Goal: Communication & Community: Answer question/provide support

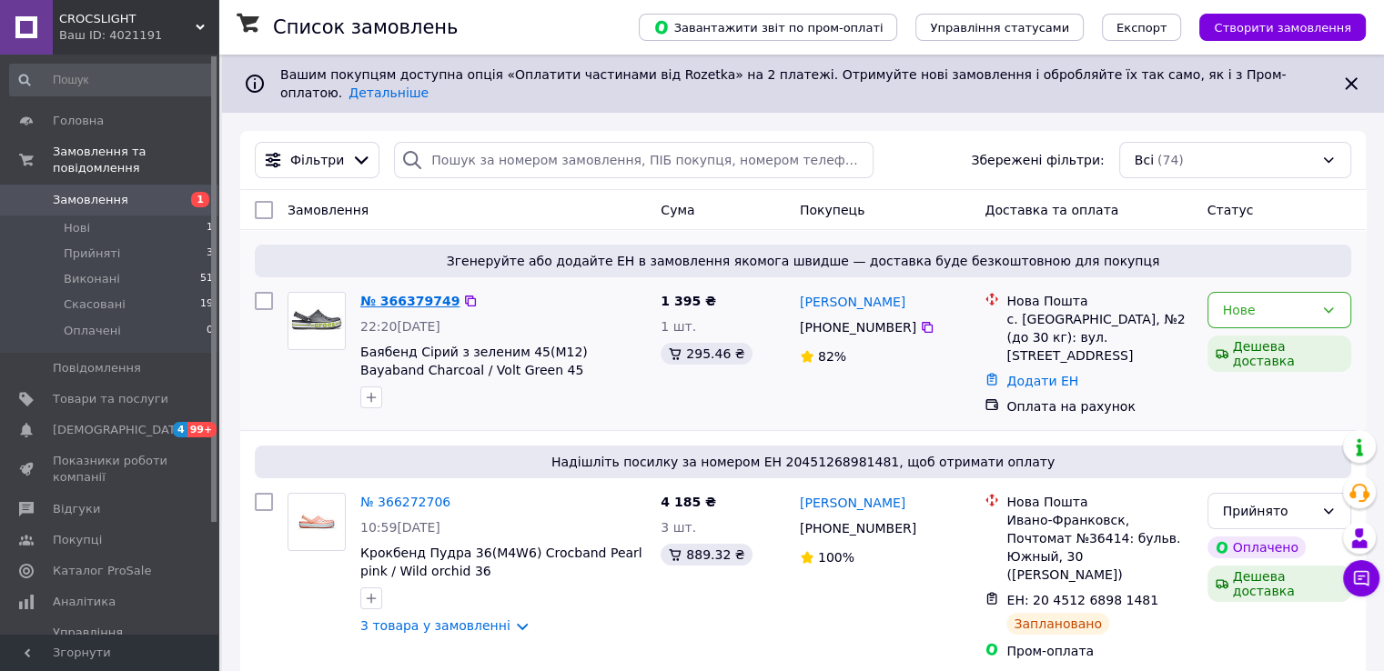
click at [400, 294] on link "№ 366379749" at bounding box center [409, 301] width 99 height 15
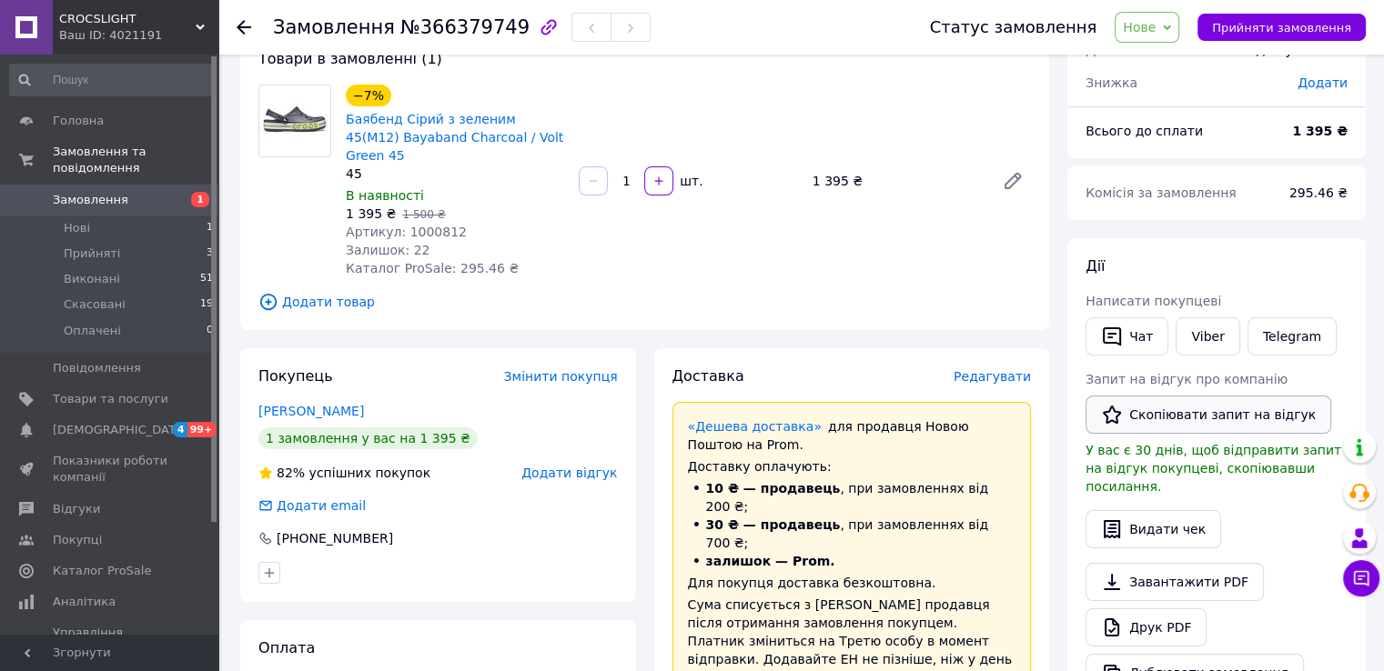
scroll to position [121, 0]
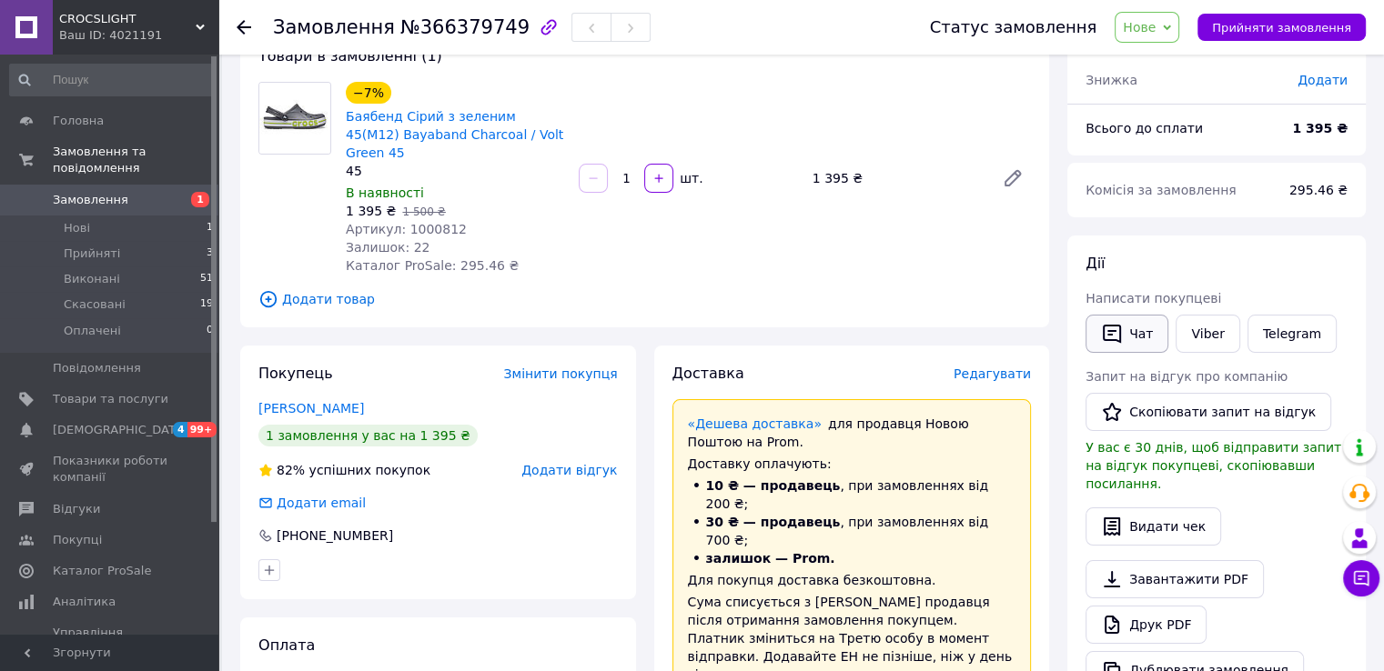
click at [1113, 323] on icon "button" at bounding box center [1112, 334] width 22 height 22
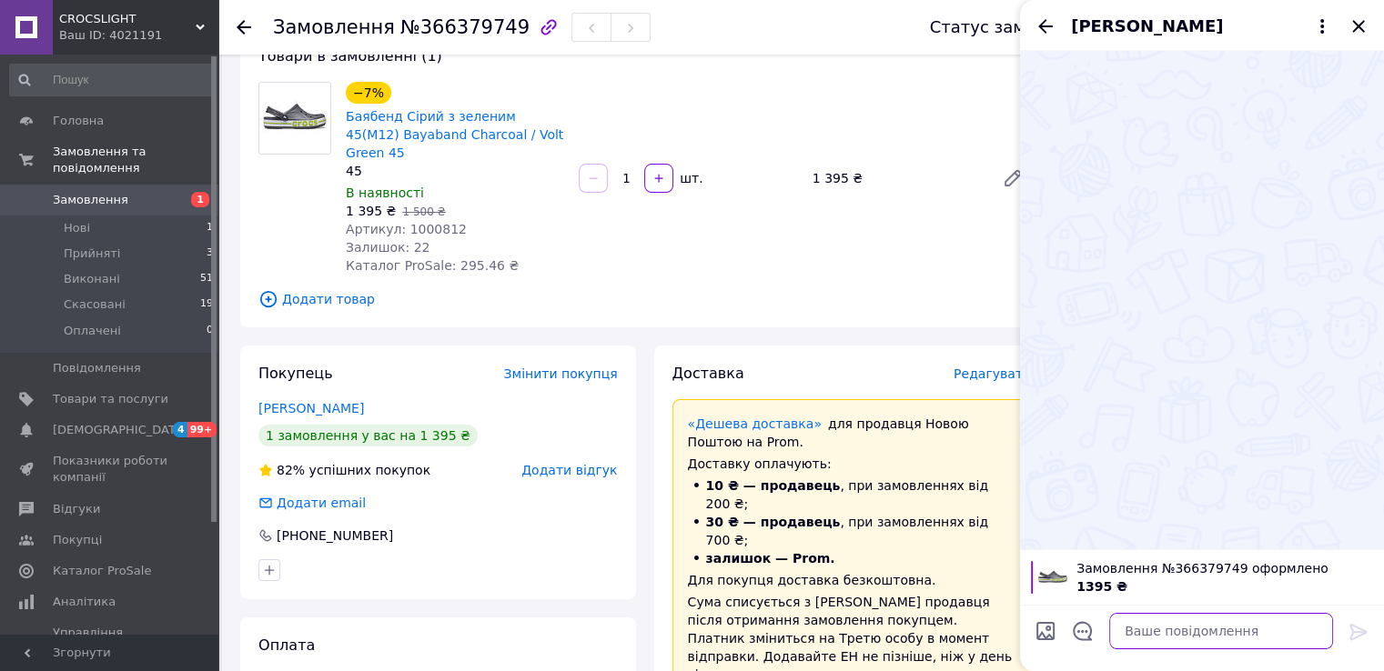
click at [1156, 620] on textarea at bounding box center [1221, 631] width 224 height 36
type textarea "В"
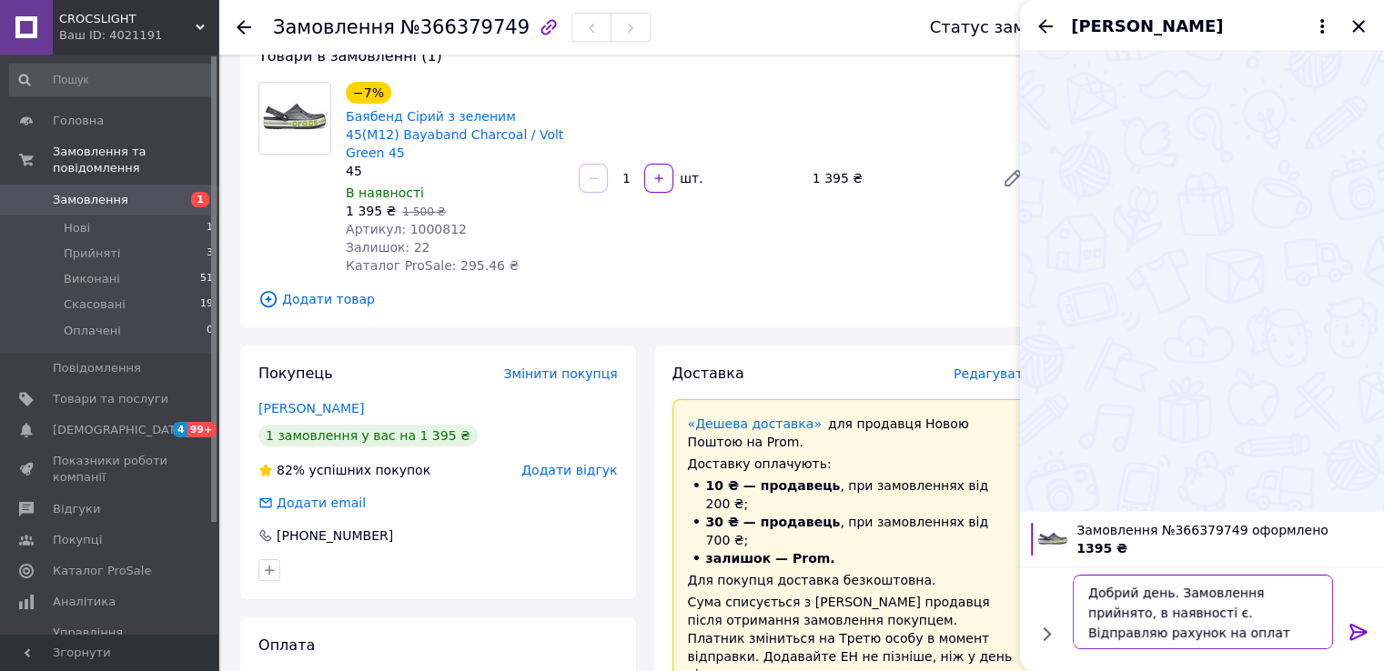
type textarea "Добрий день. Замовлення прийнято, в наявності є. Відправляю рахунок на оплату"
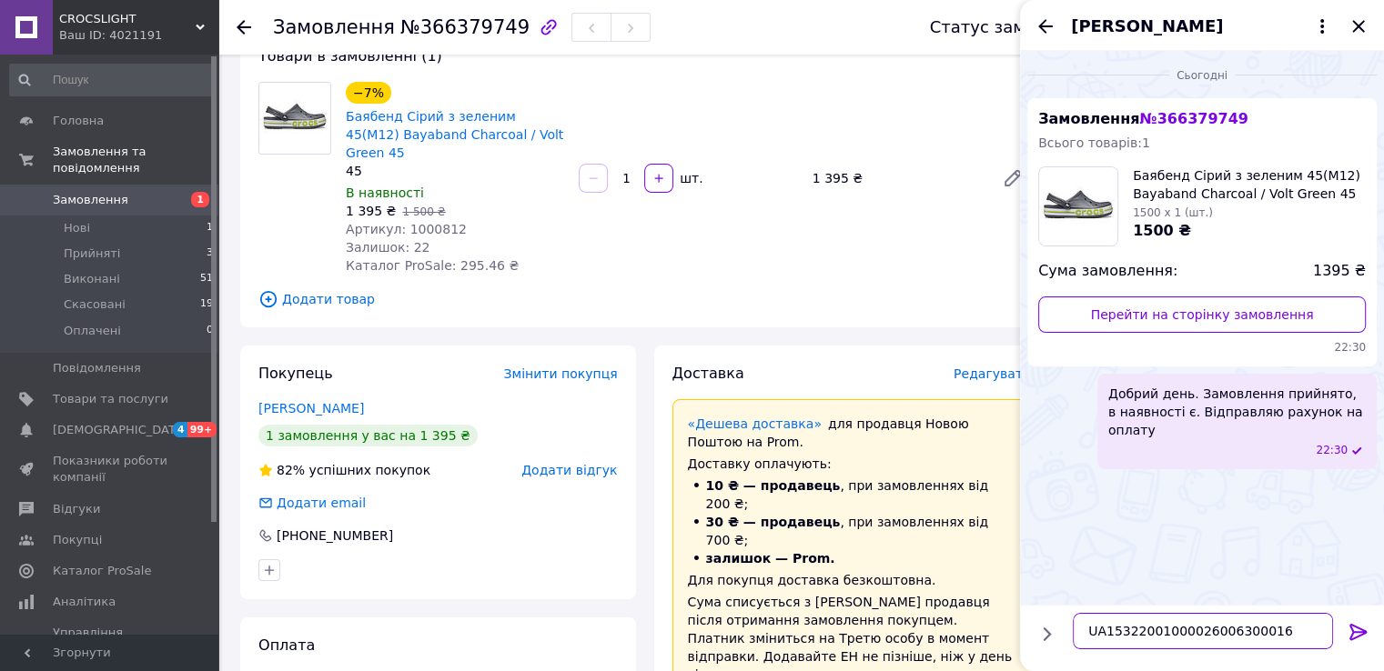
type textarea "UA153220010000260063000165"
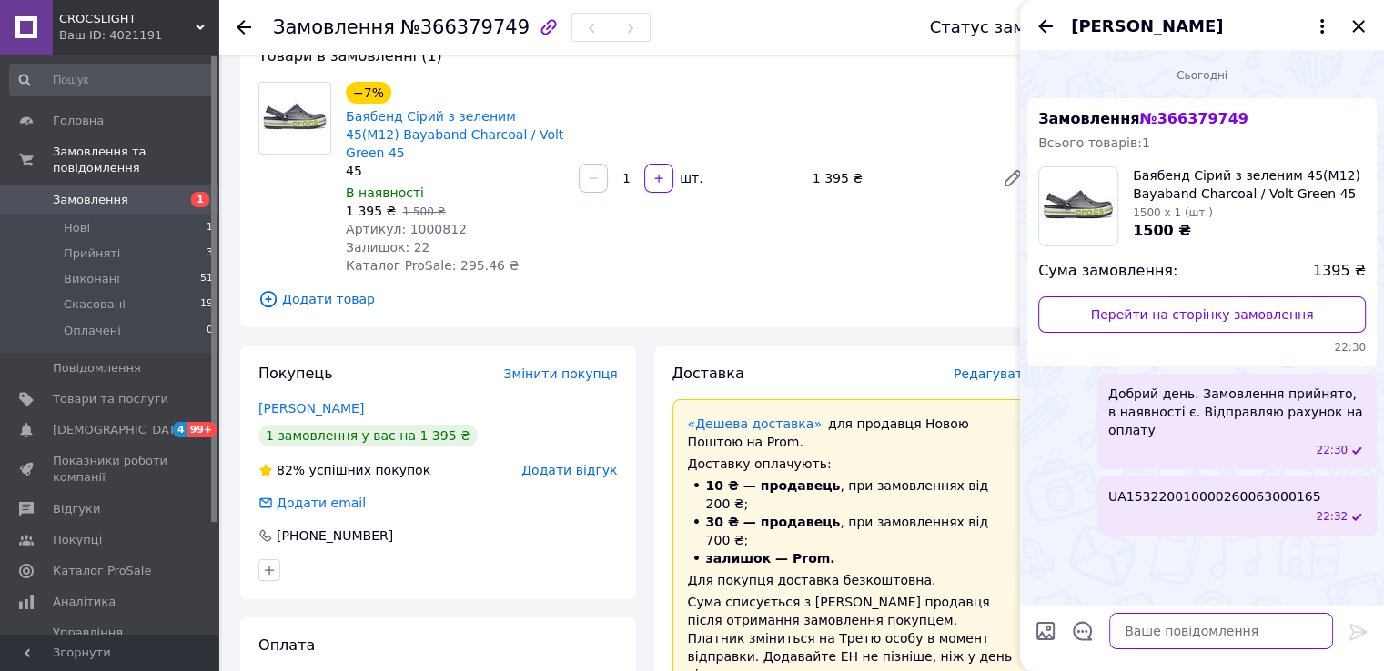
click at [1219, 641] on textarea at bounding box center [1221, 631] width 224 height 36
type textarea "ЕДРПОУ 3226918952"
click at [1143, 625] on textarea "ЕДРПОУ 3226918952" at bounding box center [1203, 631] width 260 height 36
click at [1138, 630] on textarea "ЕДРПОУ 3226918952" at bounding box center [1203, 631] width 260 height 36
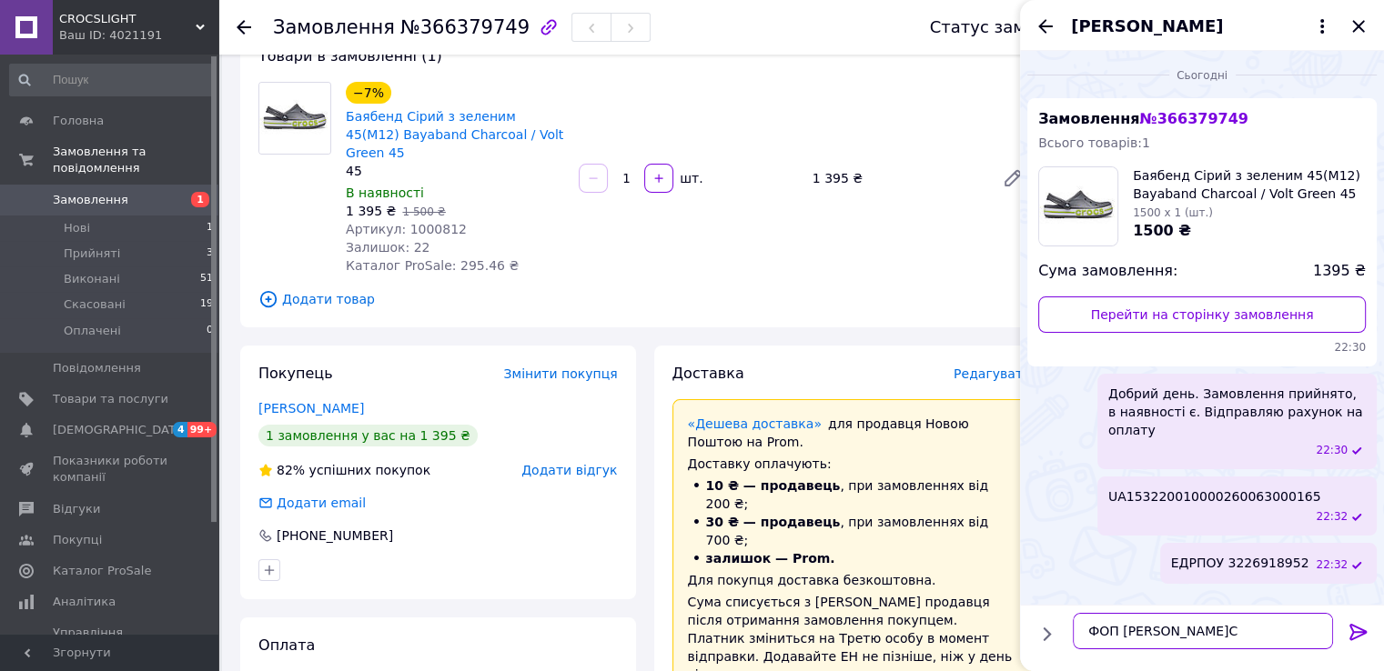
type textarea "ФОП [PERSON_NAME]"
type textarea "до сплати 1395 грн"
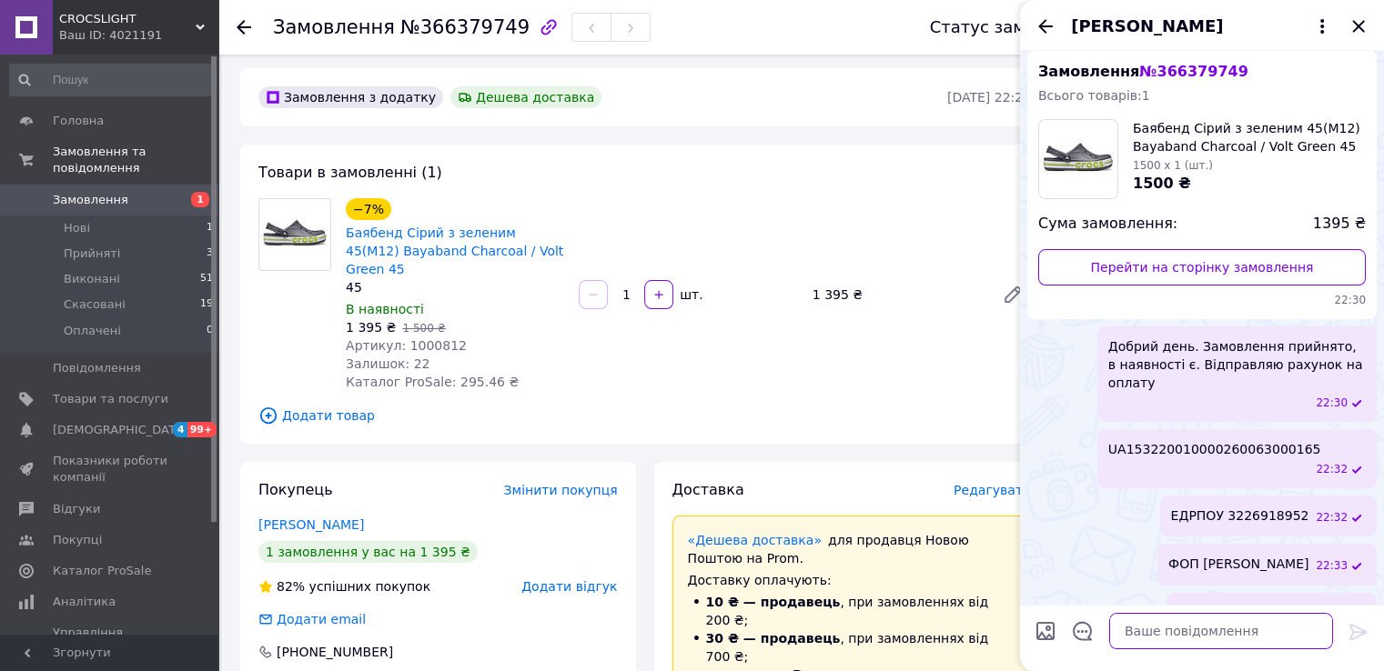
scroll to position [0, 0]
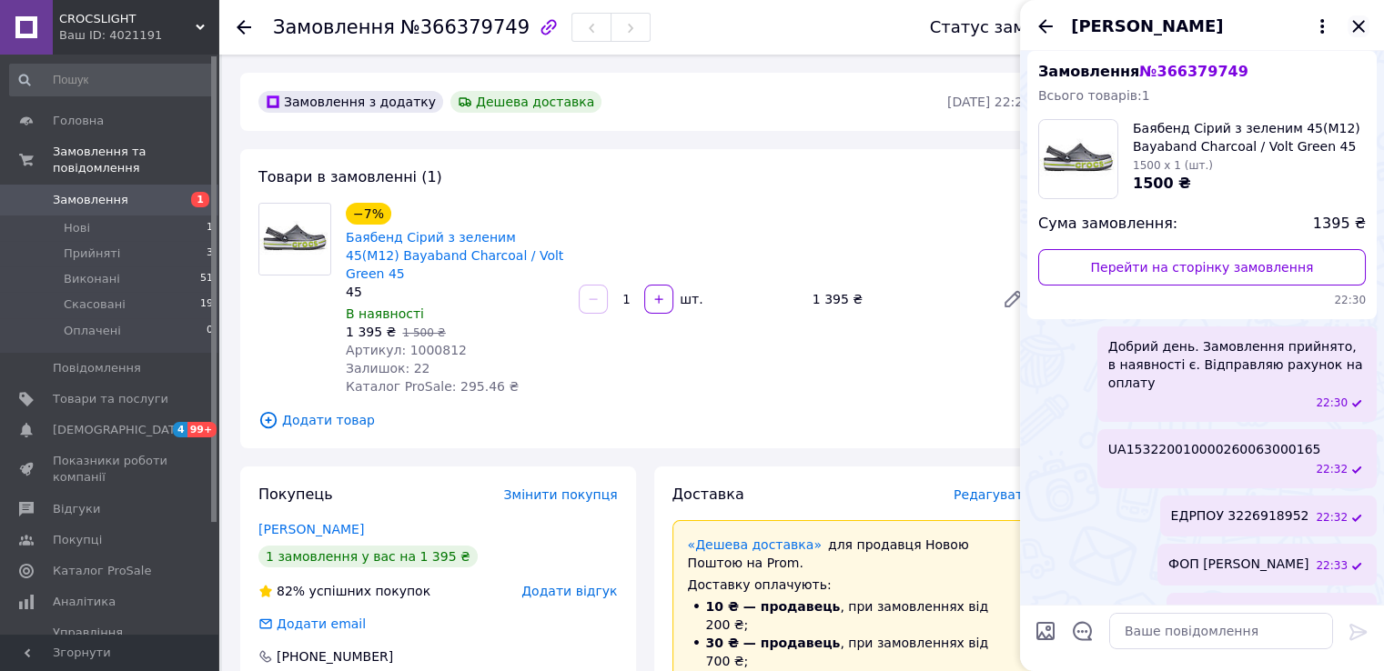
click at [1359, 27] on icon "Закрити" at bounding box center [1358, 26] width 12 height 12
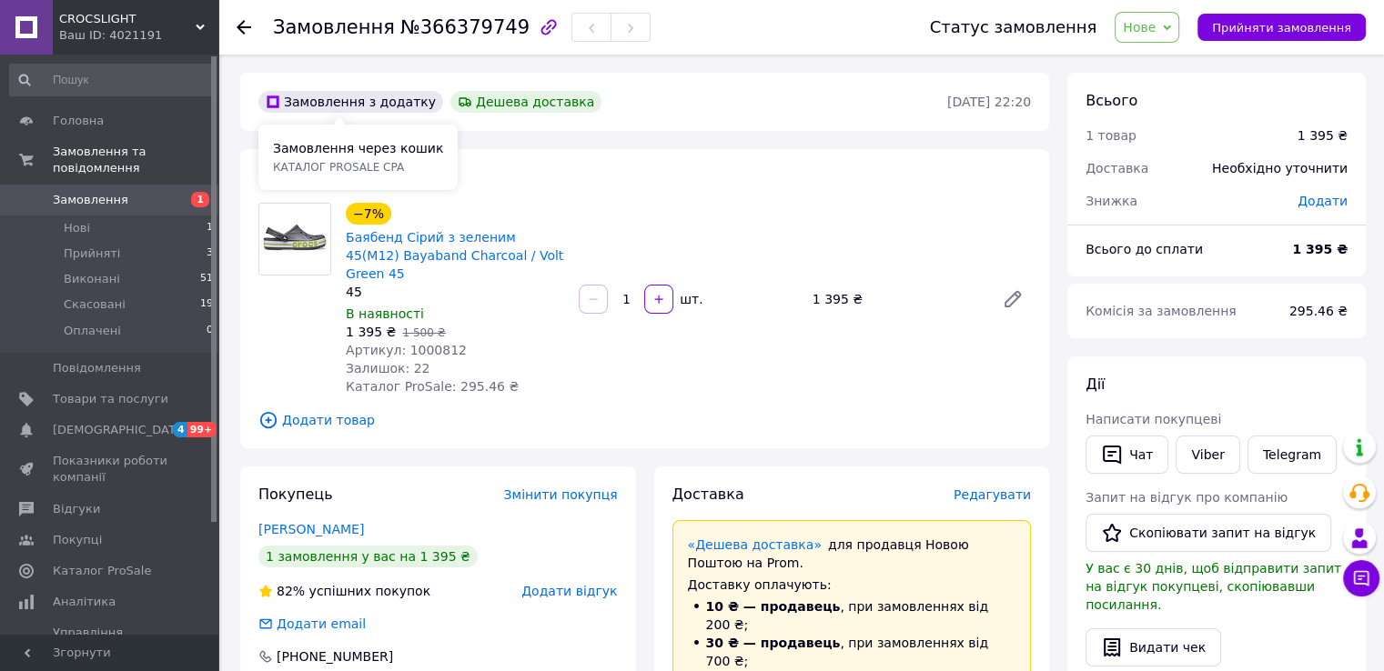
click at [337, 102] on div "Замовлення з додатку" at bounding box center [350, 102] width 185 height 22
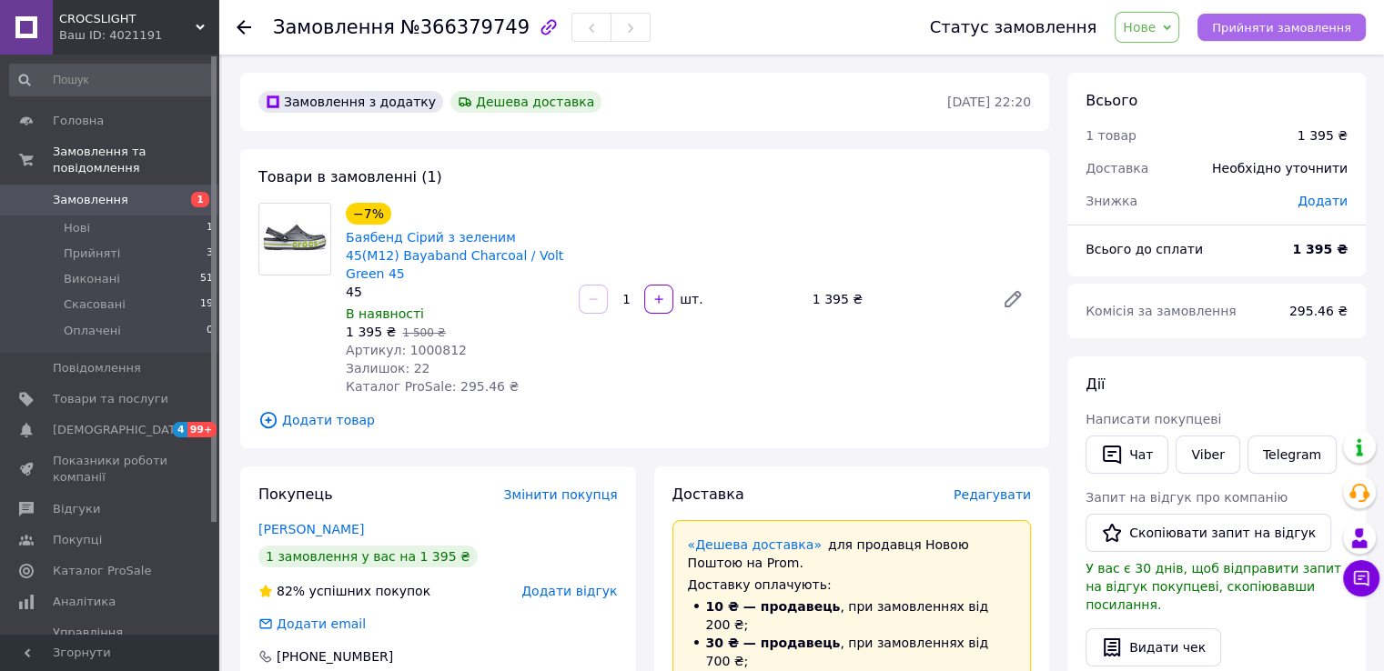
click at [1244, 29] on span "Прийняти замовлення" at bounding box center [1281, 28] width 139 height 14
click at [1156, 26] on span "Прийнято" at bounding box center [1123, 27] width 65 height 15
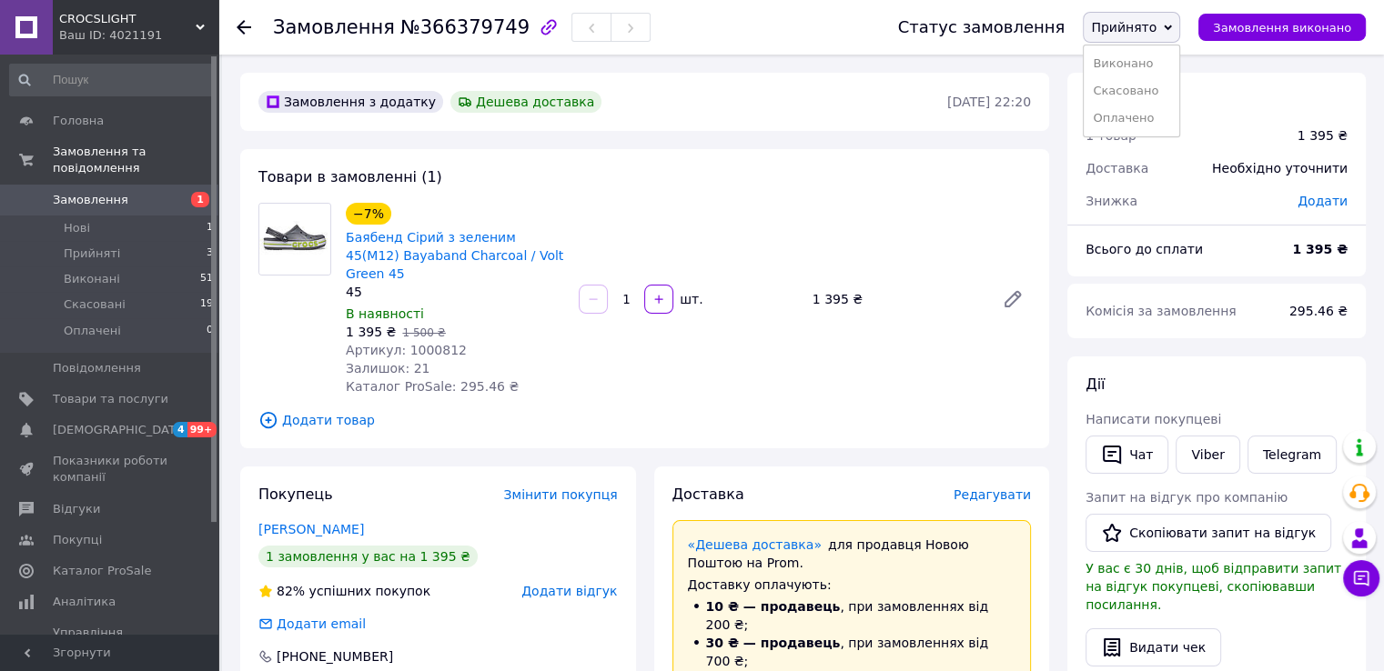
click at [1156, 26] on span "Прийнято" at bounding box center [1123, 27] width 65 height 15
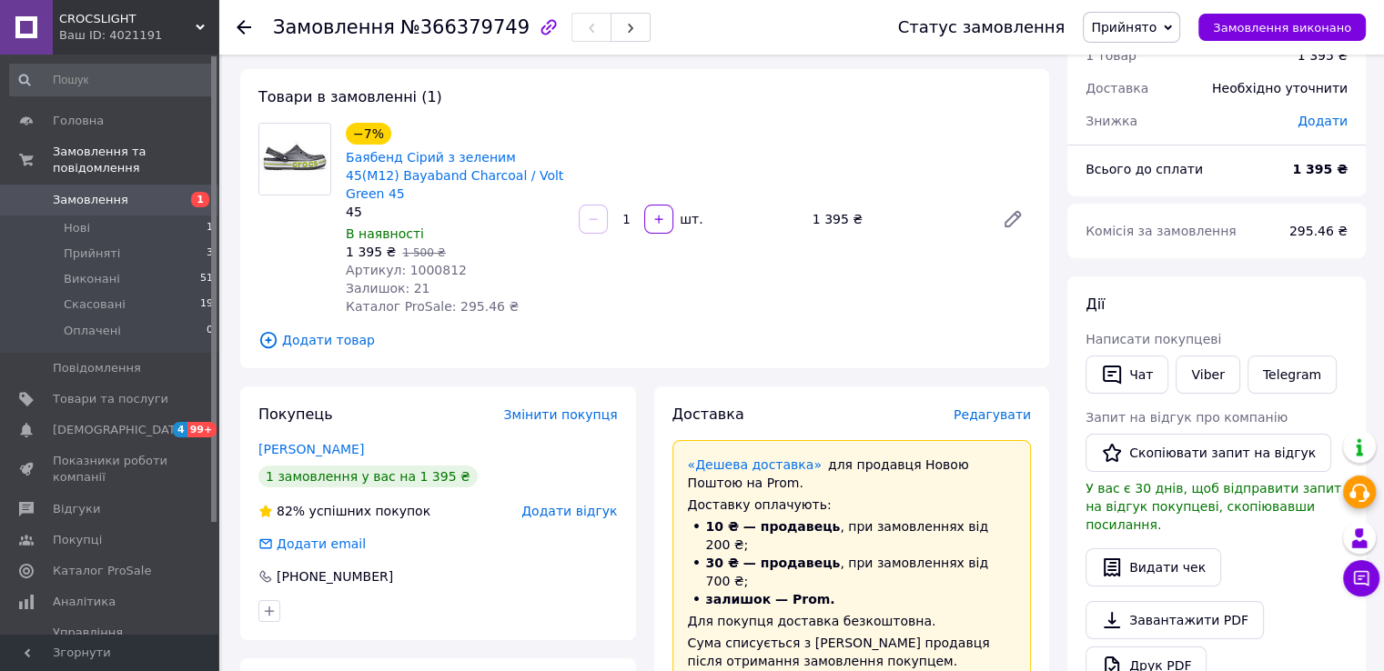
scroll to position [242, 0]
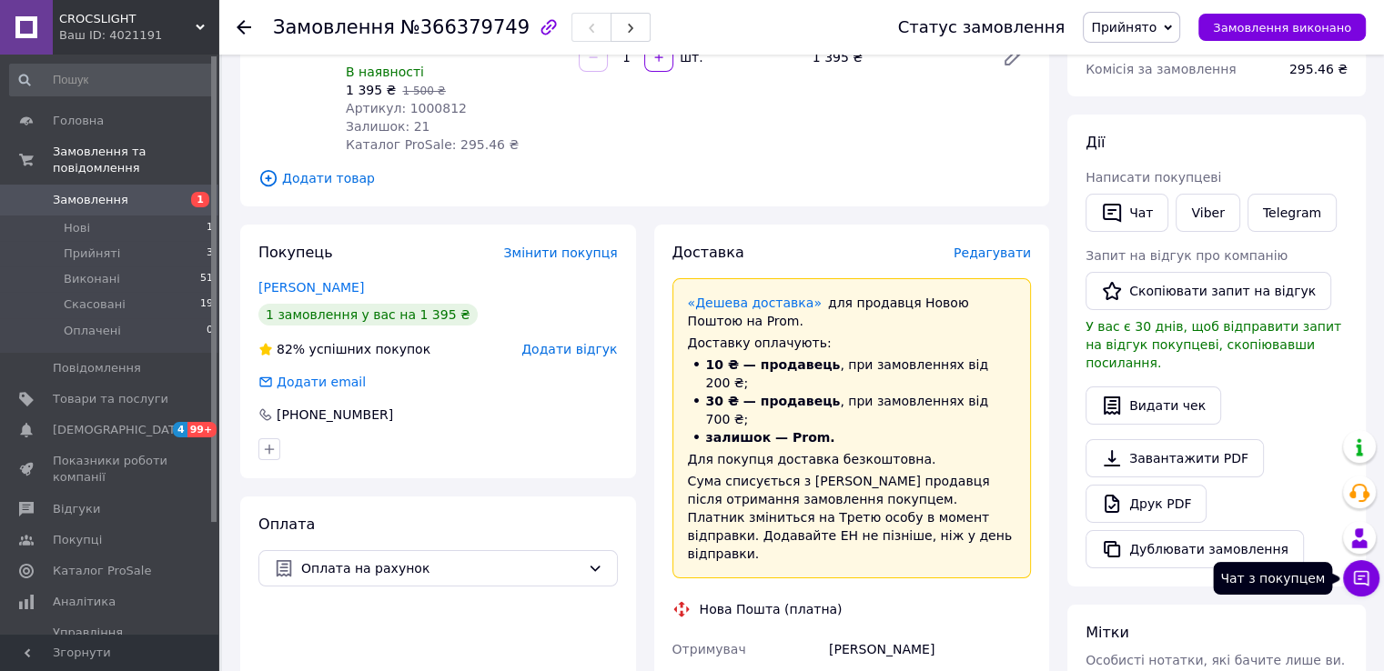
click at [1360, 579] on icon at bounding box center [1361, 578] width 18 height 18
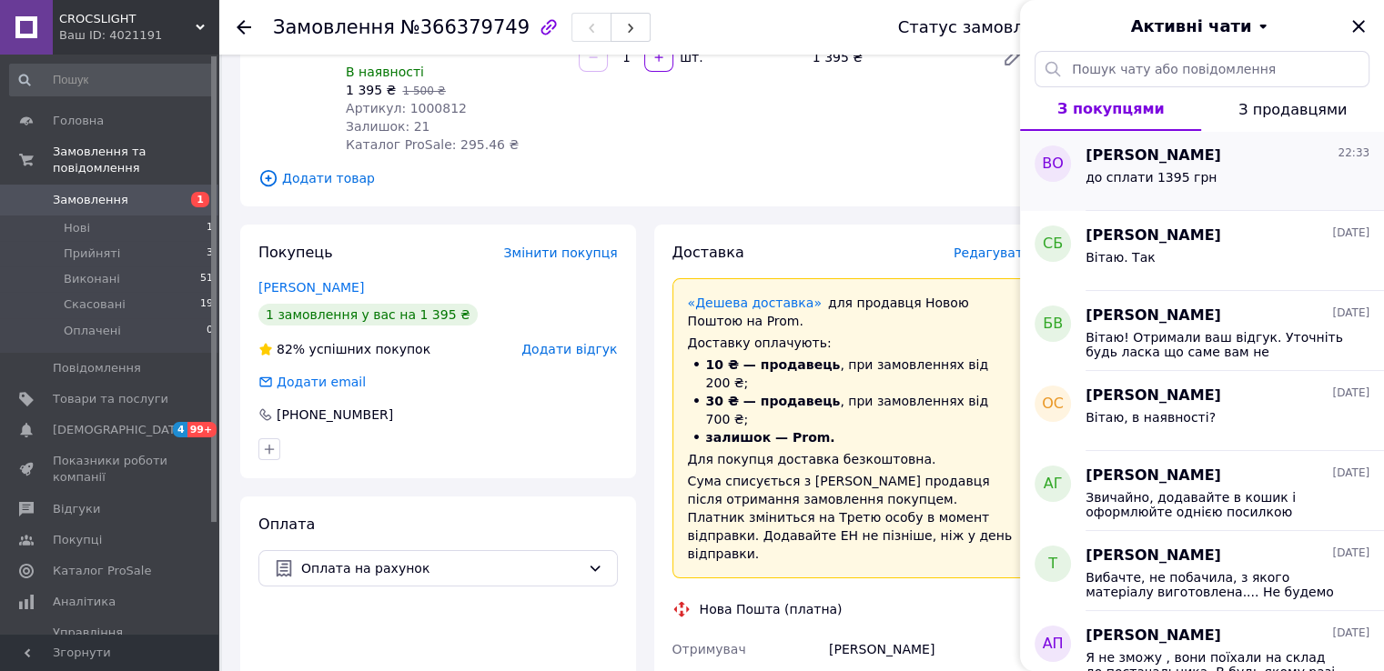
click at [1143, 164] on span "[PERSON_NAME]" at bounding box center [1153, 156] width 136 height 21
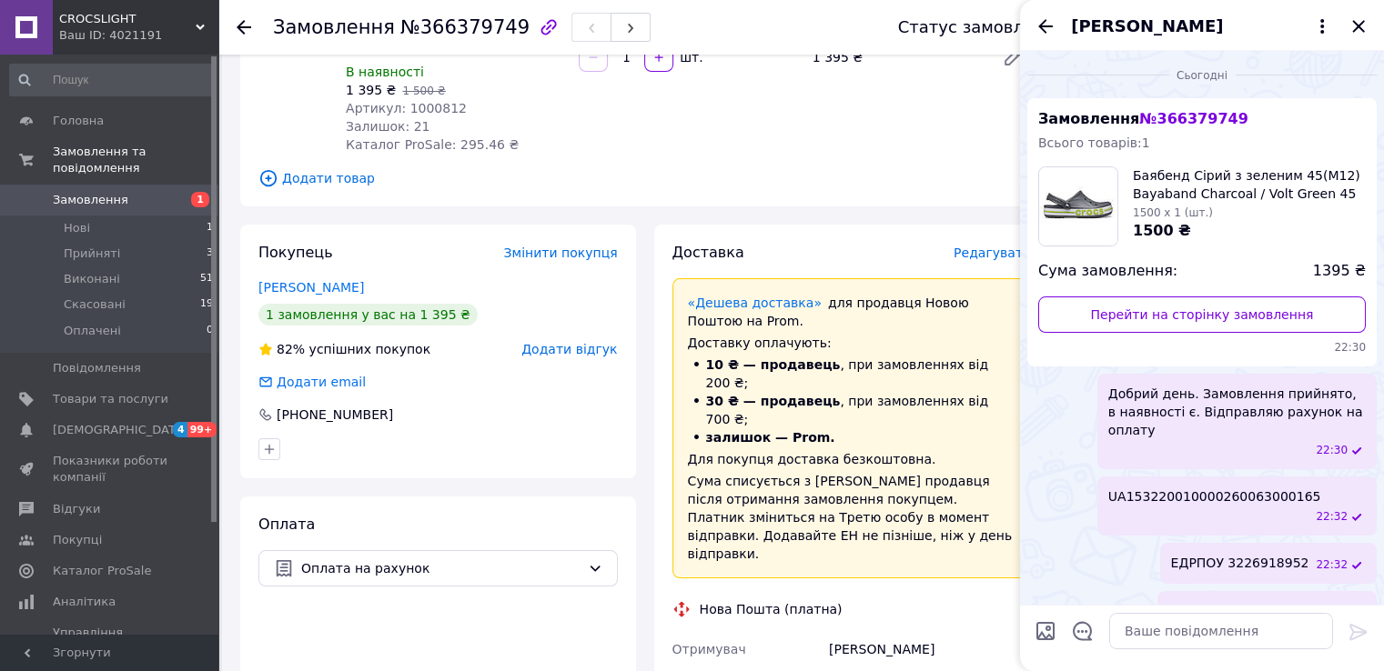
scroll to position [47, 0]
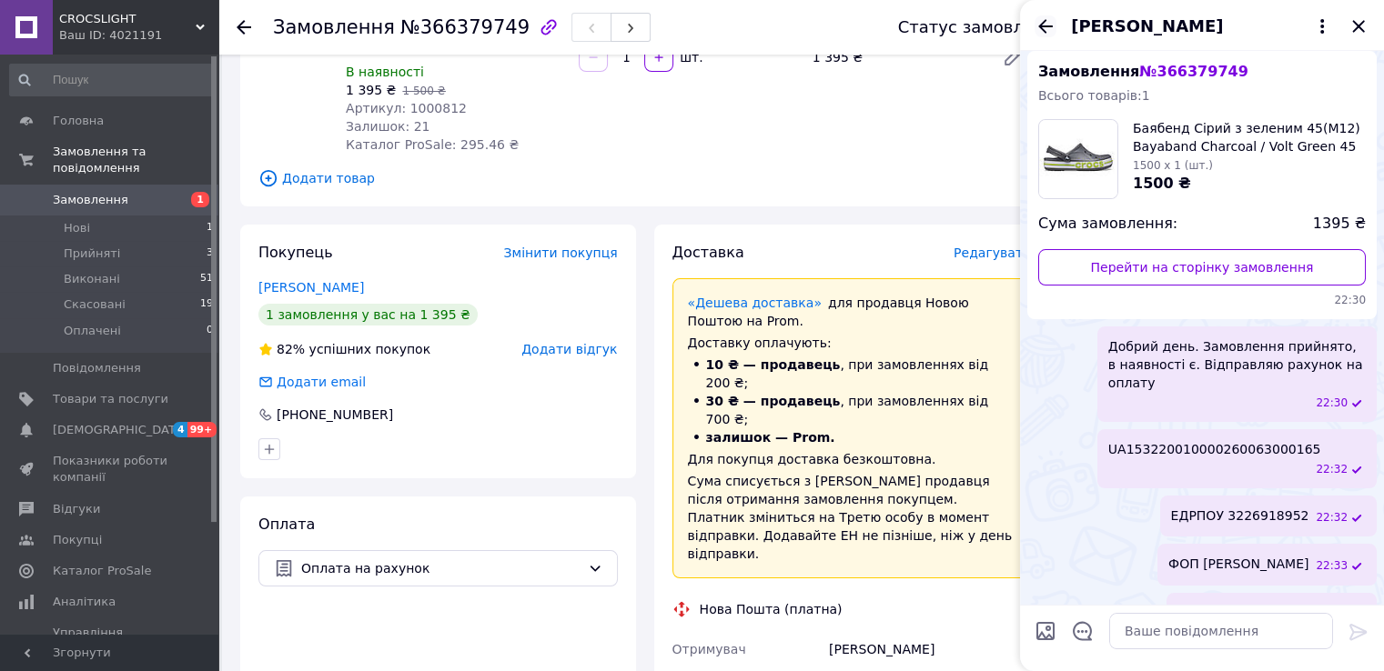
click at [1037, 19] on icon "Назад" at bounding box center [1045, 26] width 22 height 22
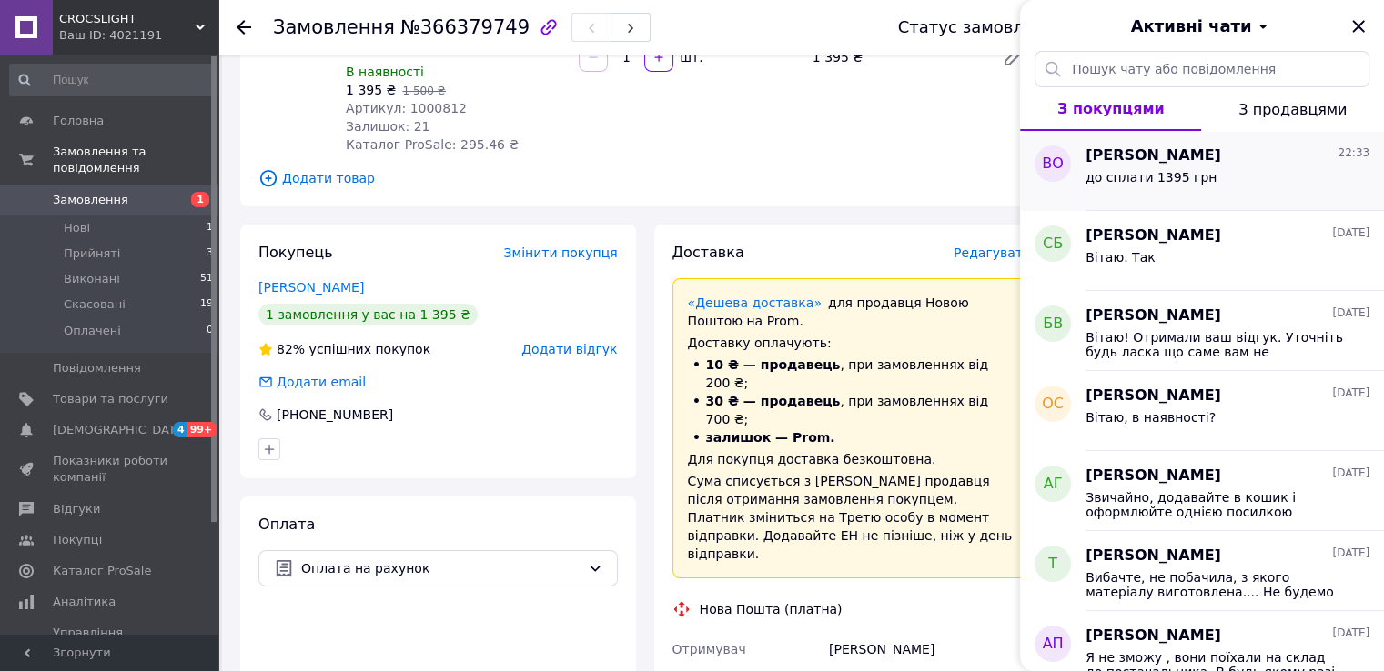
click at [1193, 174] on span "до сплати 1395 грн" at bounding box center [1150, 177] width 131 height 15
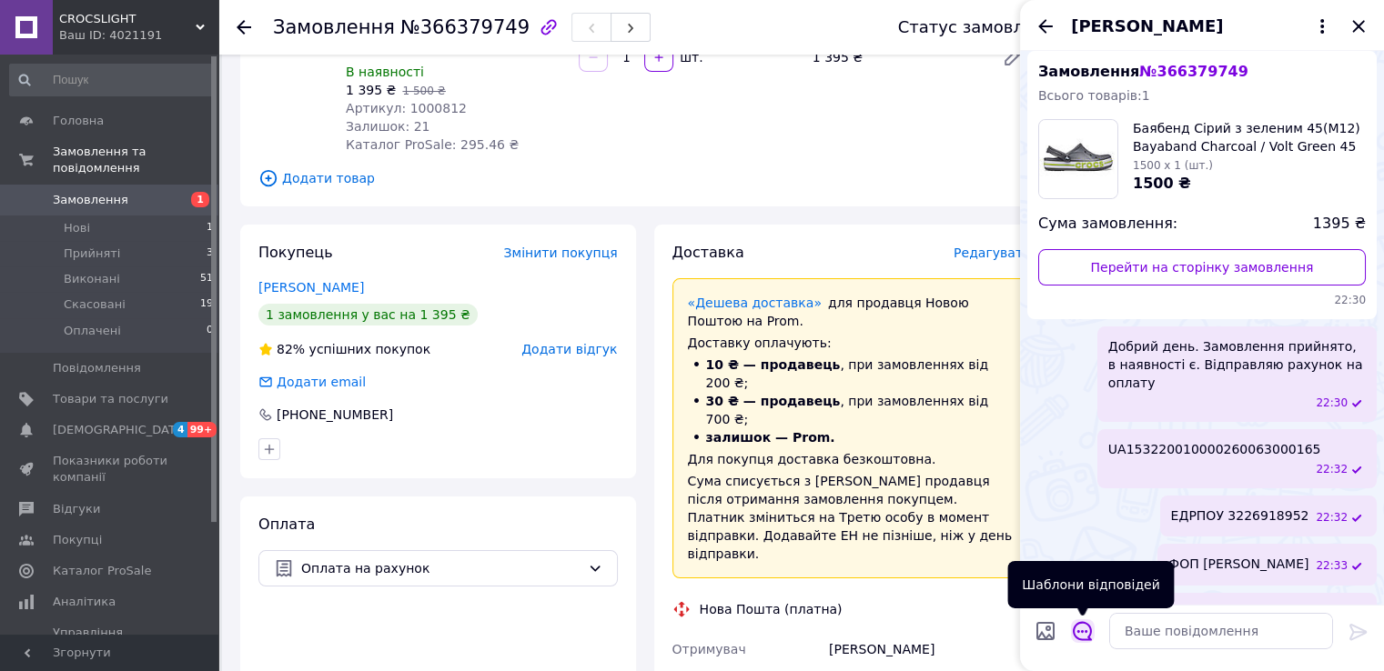
click at [1079, 631] on icon "Відкрити шаблони відповідей" at bounding box center [1082, 631] width 19 height 19
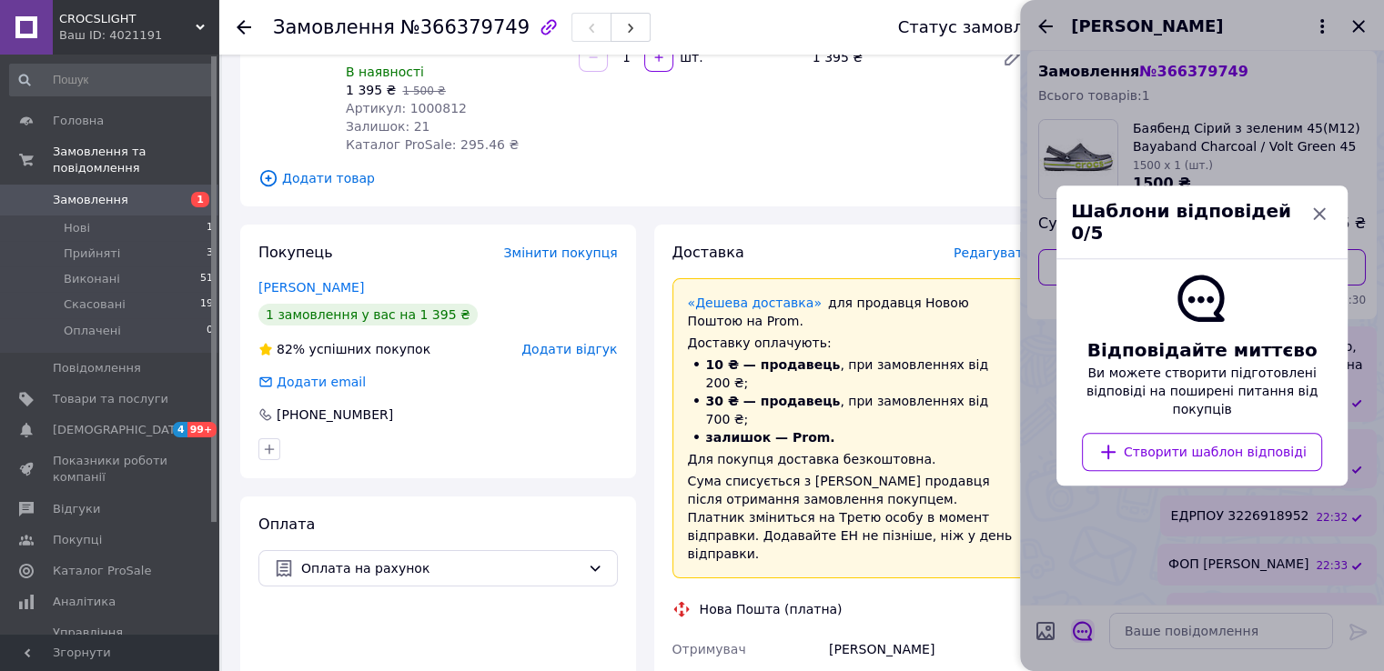
click at [1079, 631] on div at bounding box center [1202, 335] width 364 height 671
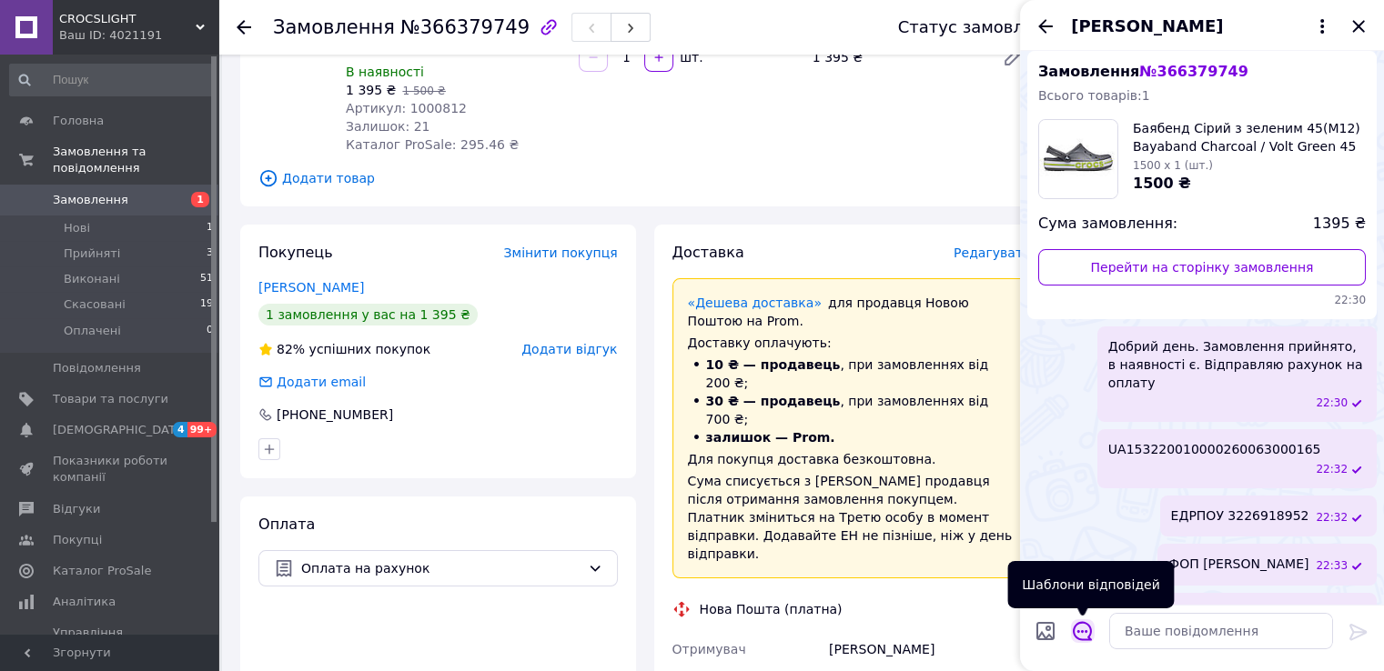
click at [1079, 631] on icon "Відкрити шаблони відповідей" at bounding box center [1082, 631] width 19 height 19
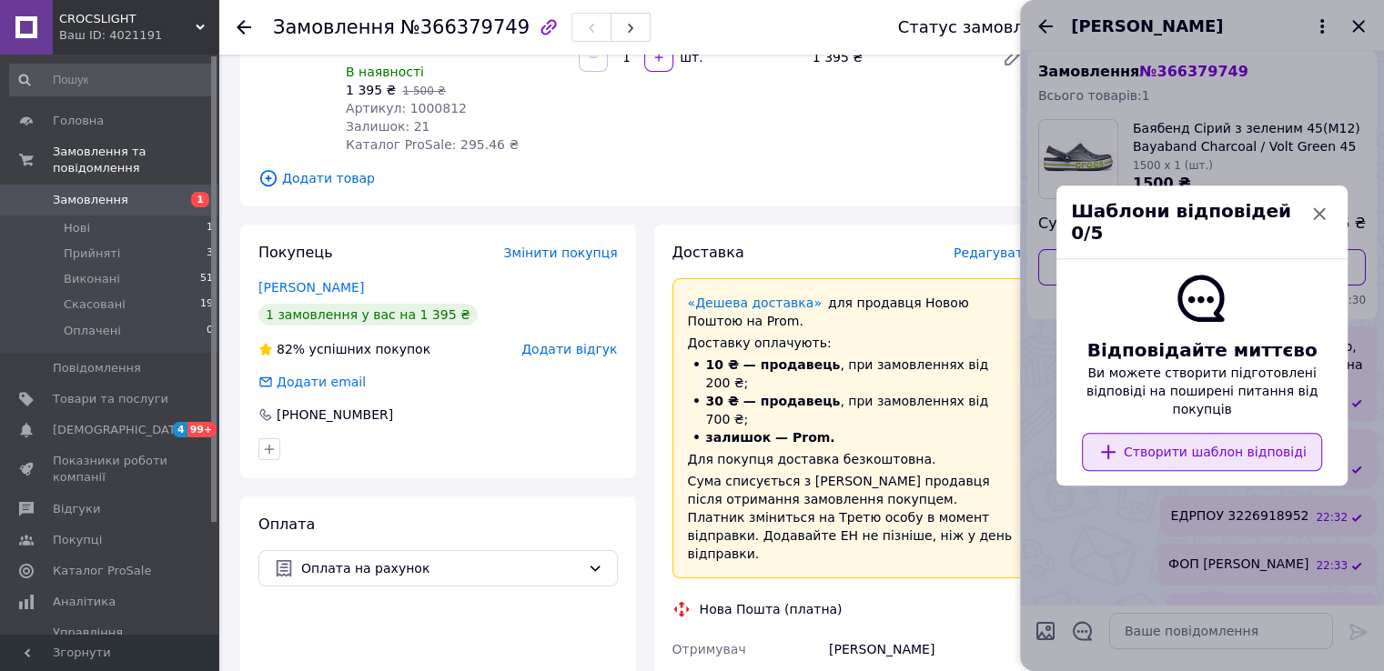
click at [1190, 433] on button "Створити шаблон відповіді" at bounding box center [1201, 452] width 239 height 38
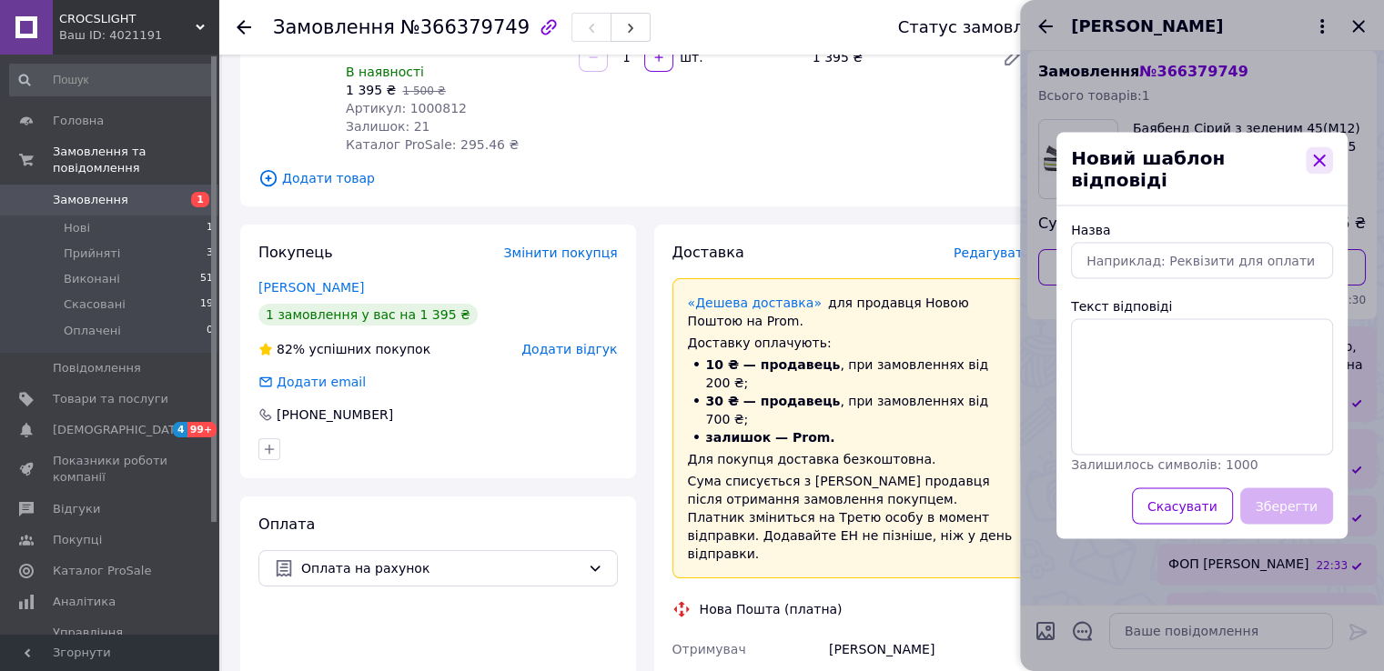
click at [1310, 165] on icon "button" at bounding box center [1319, 161] width 22 height 22
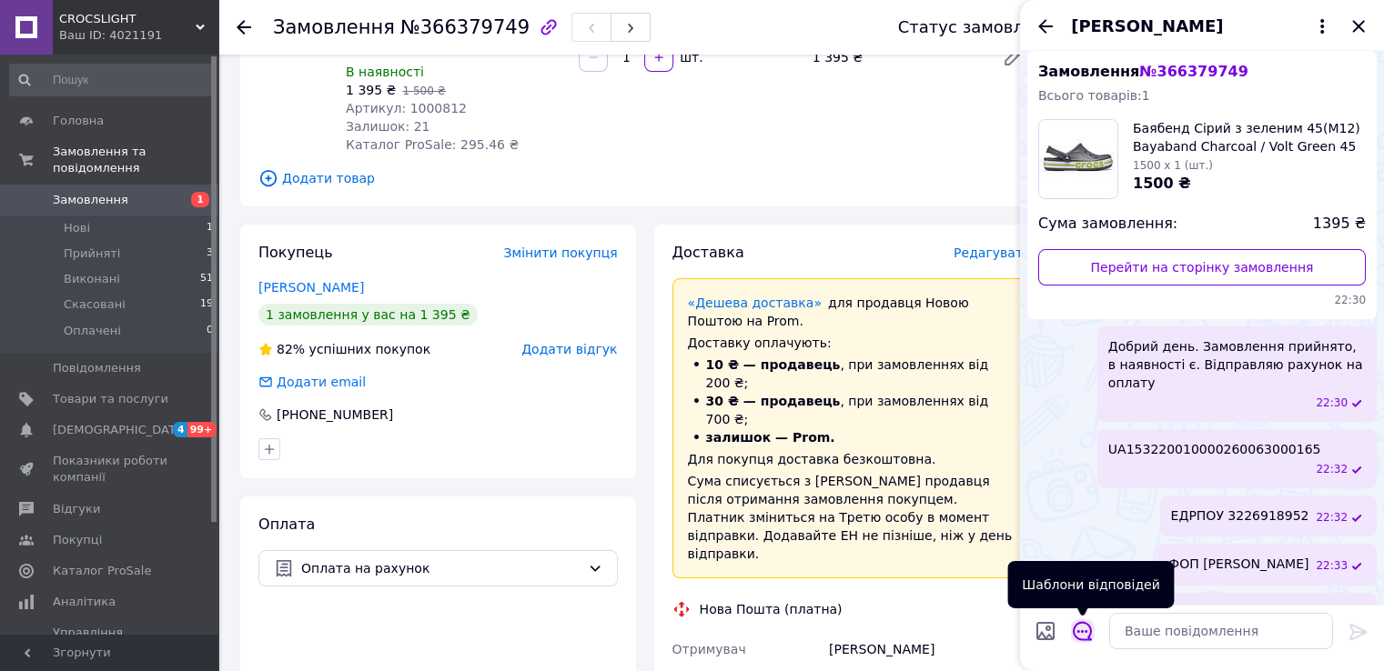
click at [1086, 634] on icon "Відкрити шаблони відповідей" at bounding box center [1083, 631] width 20 height 20
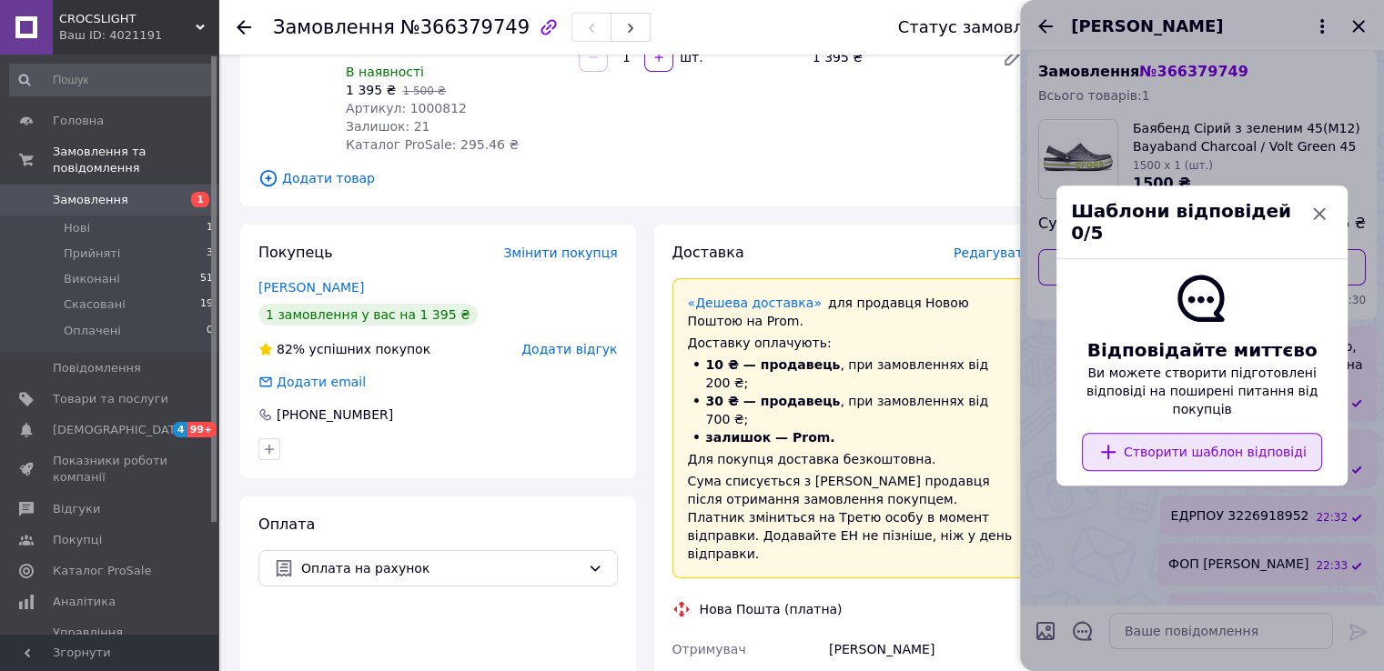
click at [1160, 433] on button "Створити шаблон відповіді" at bounding box center [1201, 452] width 239 height 38
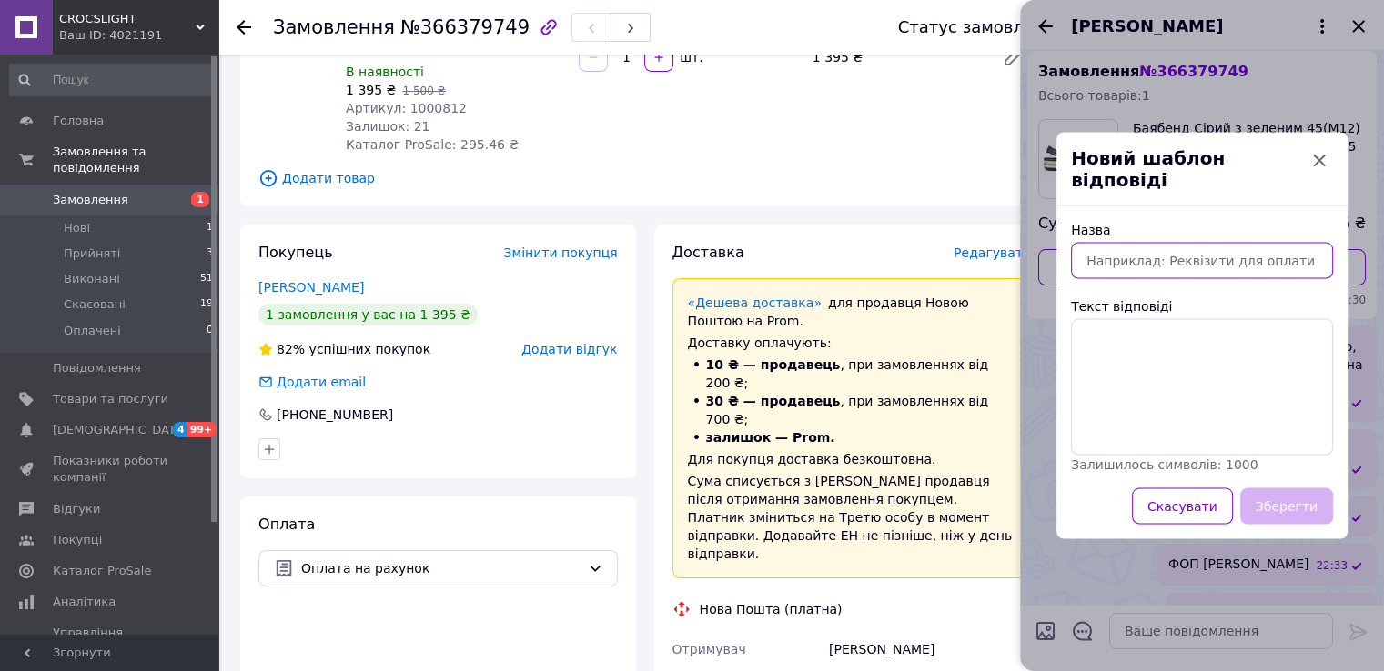
click at [1101, 252] on input "Назва" at bounding box center [1202, 261] width 262 height 36
drag, startPoint x: 1204, startPoint y: 488, endPoint x: 1221, endPoint y: 468, distance: 26.4
click at [1204, 489] on button "Скасувати" at bounding box center [1182, 507] width 101 height 36
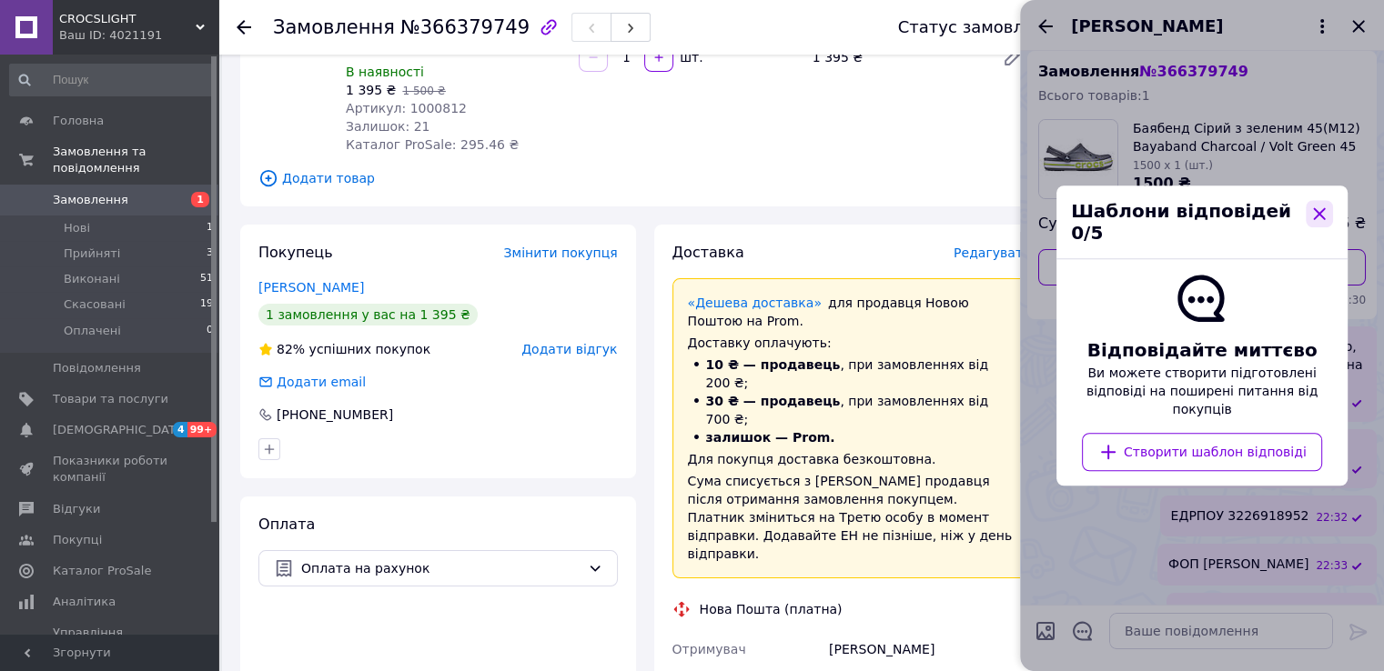
click at [1331, 227] on button "button" at bounding box center [1318, 213] width 27 height 27
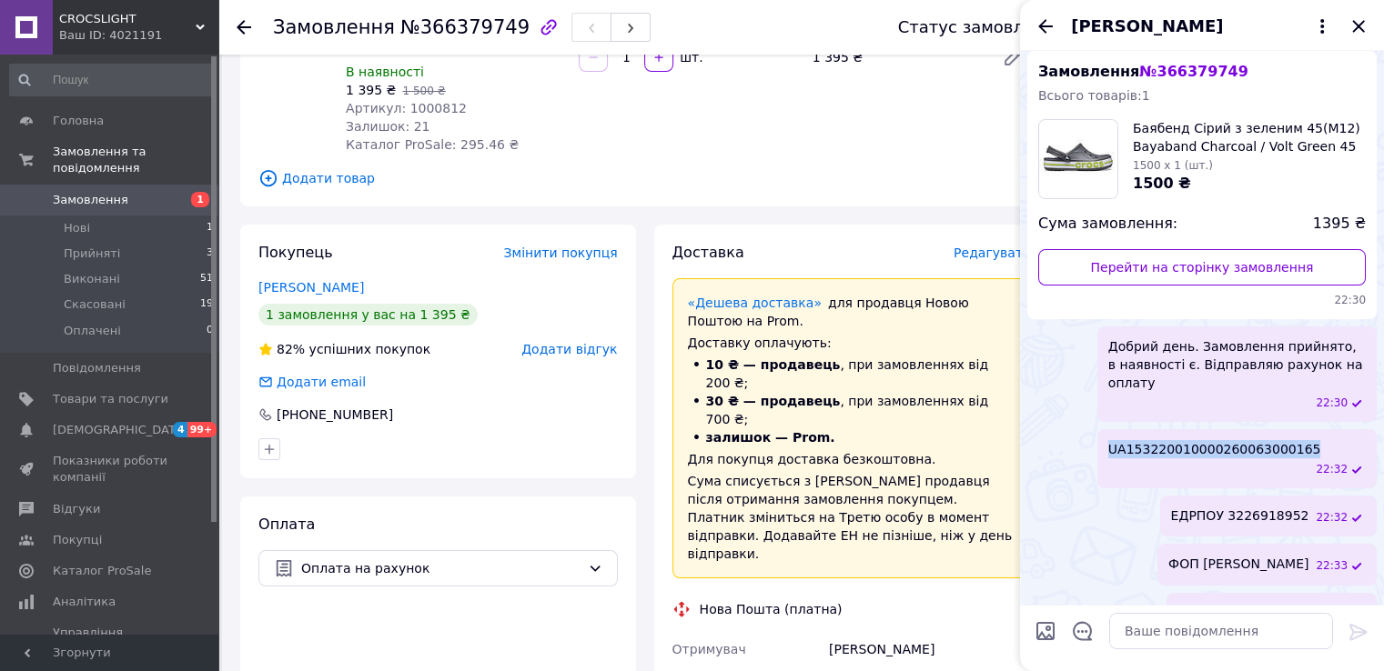
drag, startPoint x: 1128, startPoint y: 427, endPoint x: 1313, endPoint y: 423, distance: 184.7
click at [1313, 429] on div "UA153220010000260063000165 22:32" at bounding box center [1236, 458] width 279 height 59
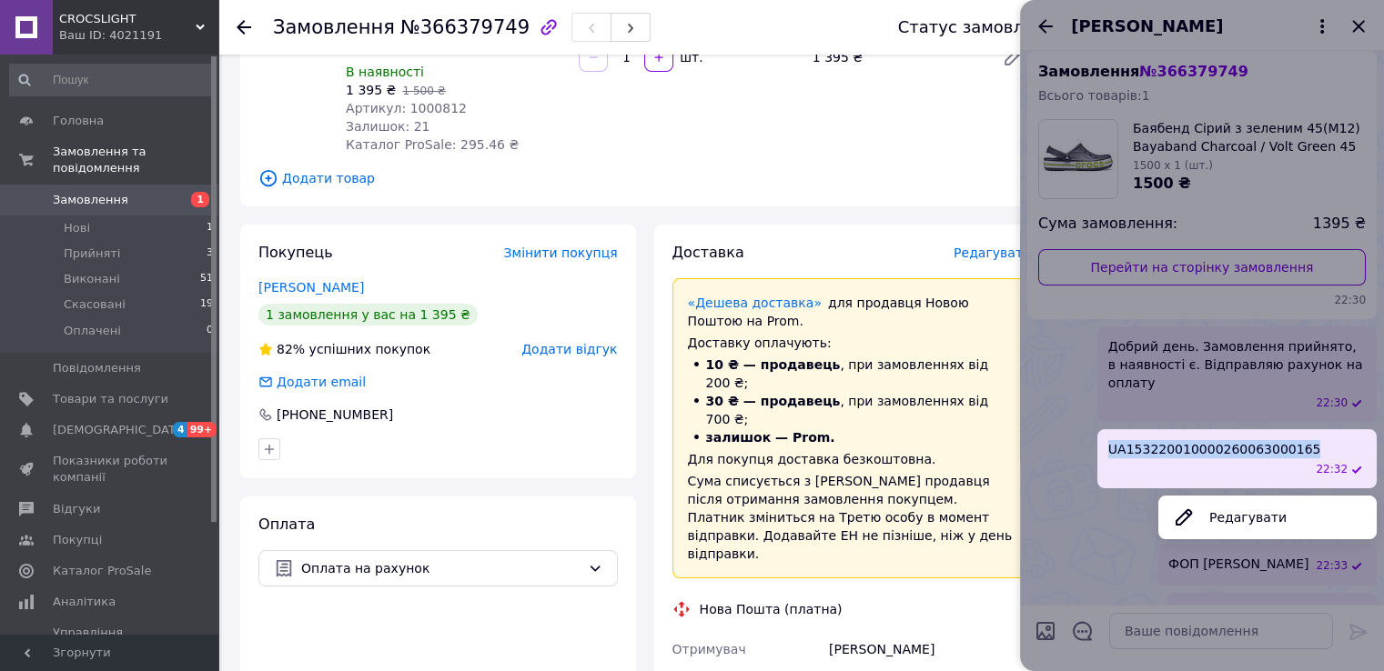
copy span "UA153220010000260063000165"
click at [1080, 635] on div at bounding box center [1202, 335] width 364 height 671
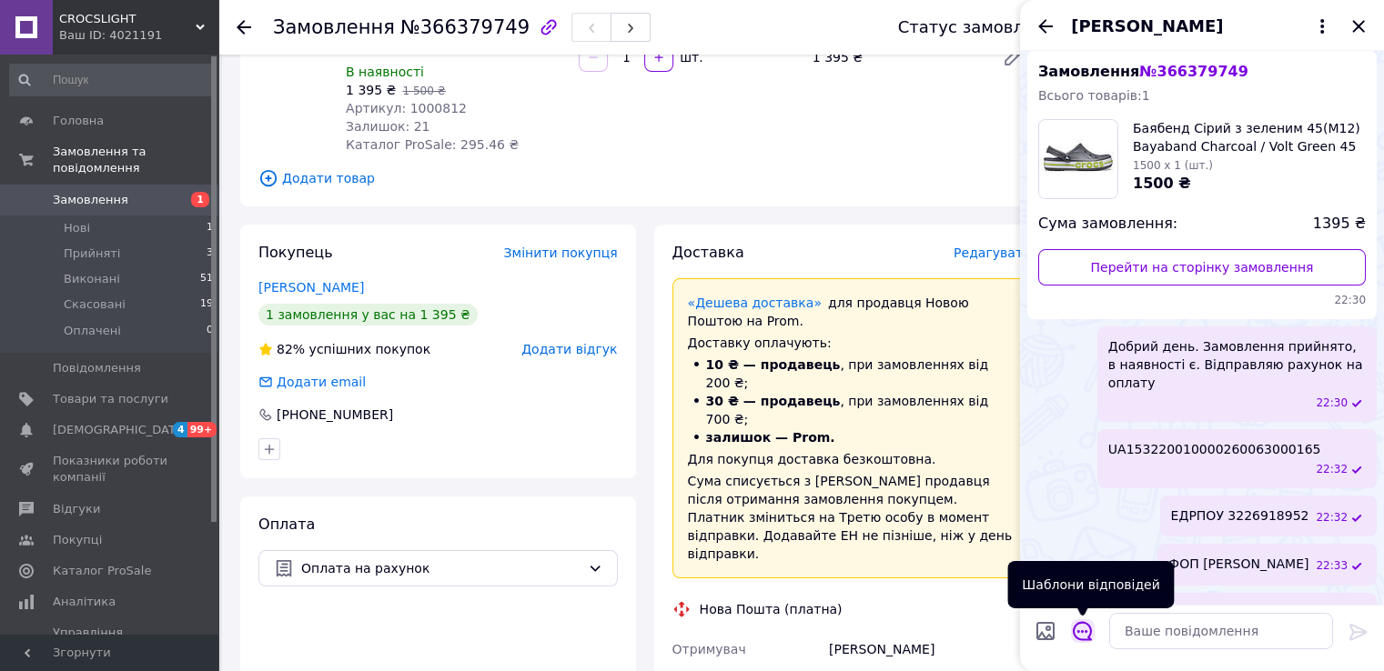
click at [1081, 633] on icon "Відкрити шаблони відповідей" at bounding box center [1083, 631] width 20 height 20
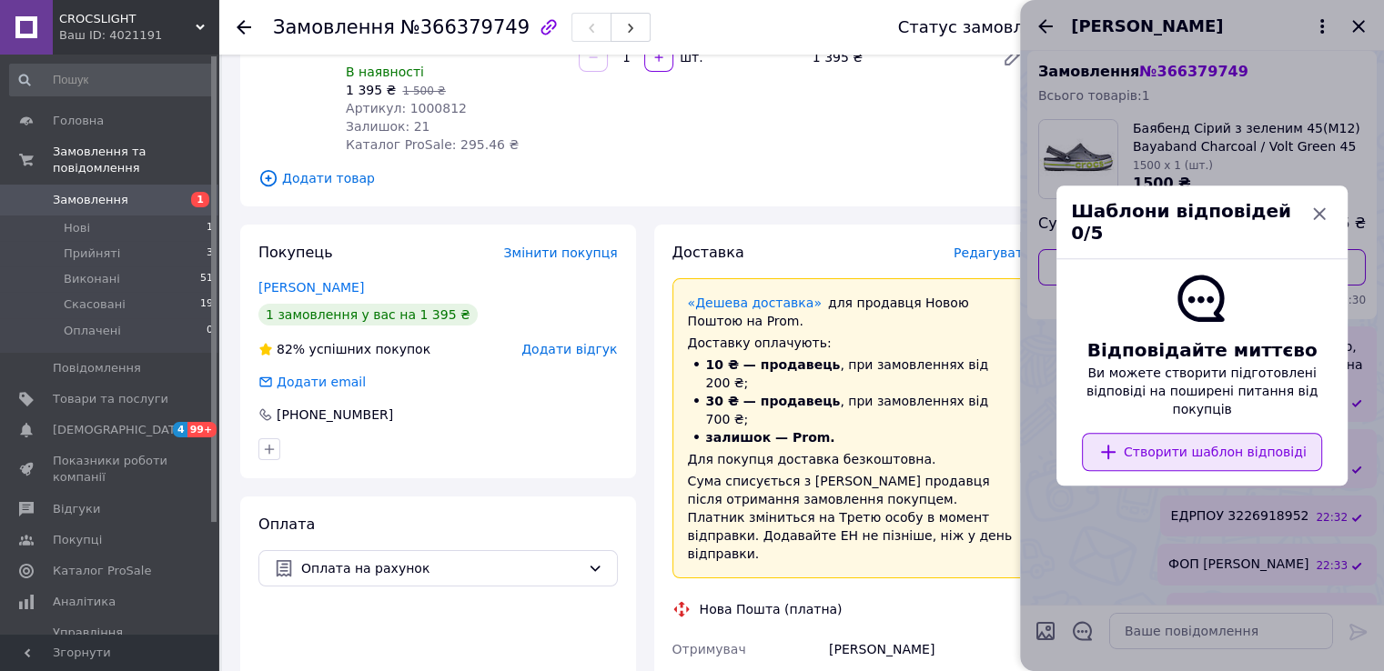
click at [1149, 438] on button "Створити шаблон відповіді" at bounding box center [1201, 452] width 239 height 38
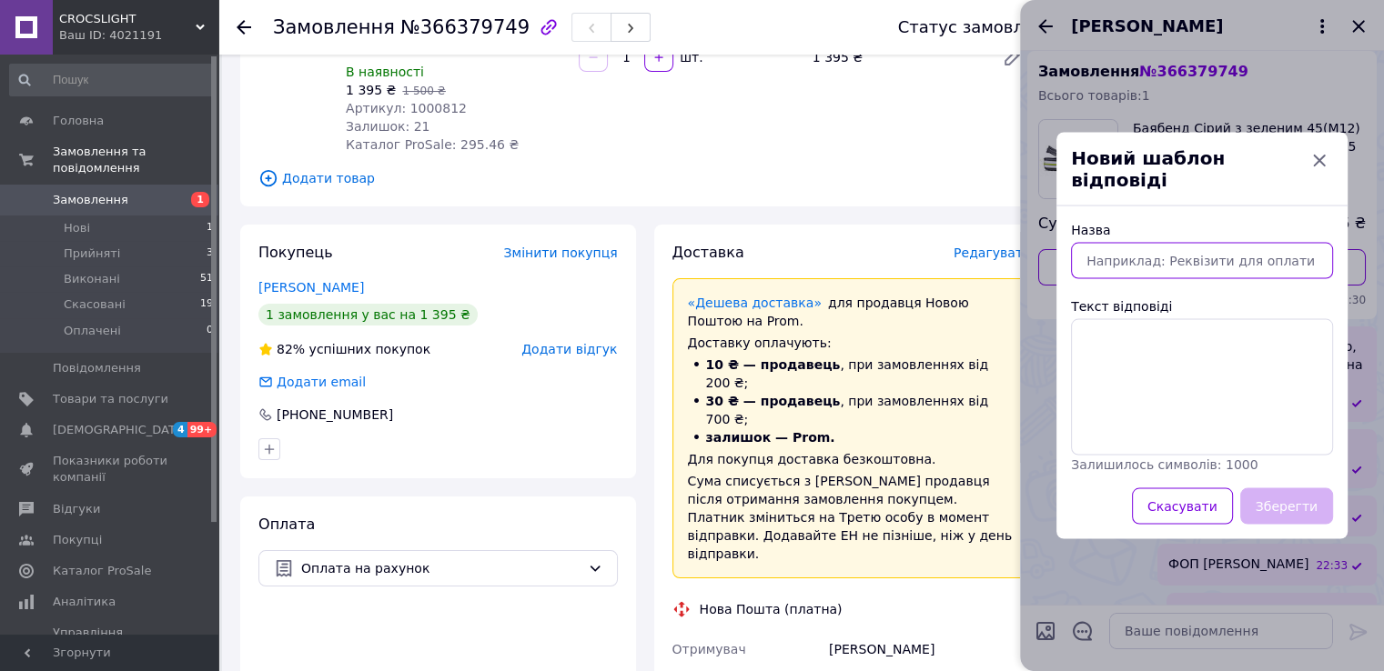
click at [1084, 254] on input "Назва" at bounding box center [1202, 261] width 262 height 36
type input "Реквізити моно"
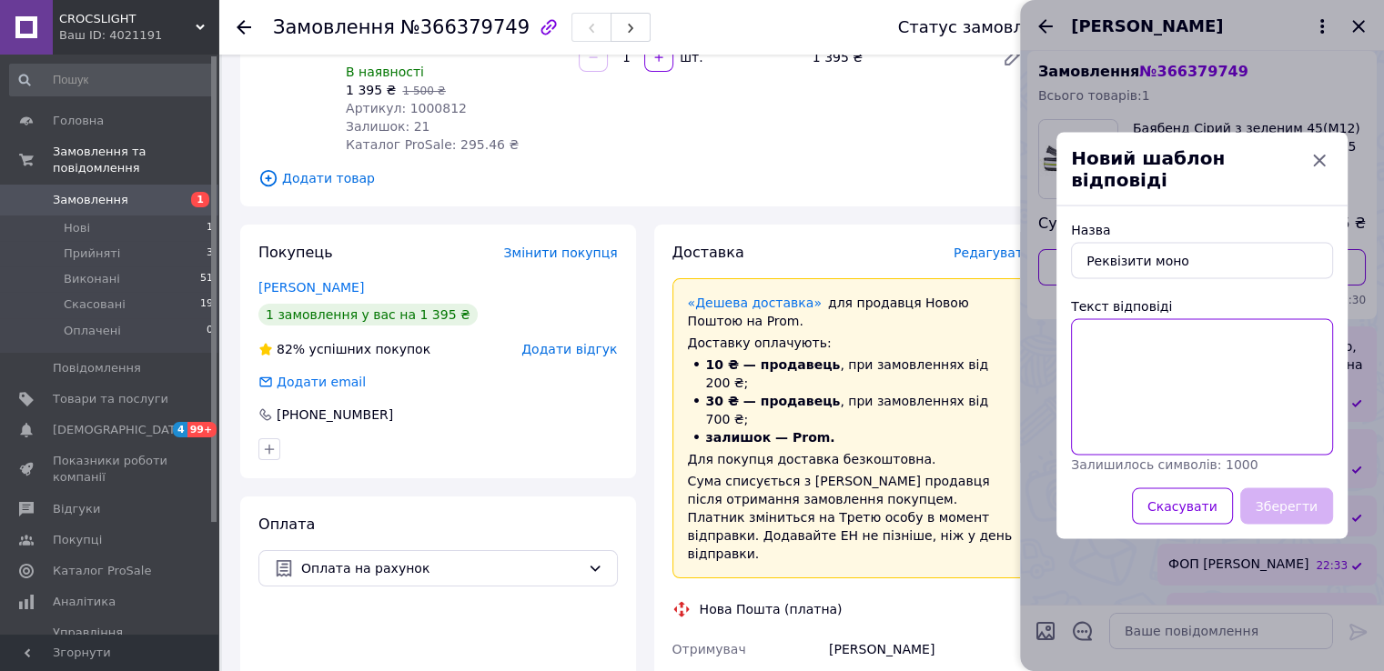
click at [1143, 319] on textarea "Текст відповіді" at bounding box center [1202, 387] width 262 height 136
paste textarea "UA153220010000260063000165"
type textarea "UA153220010000260063000165"
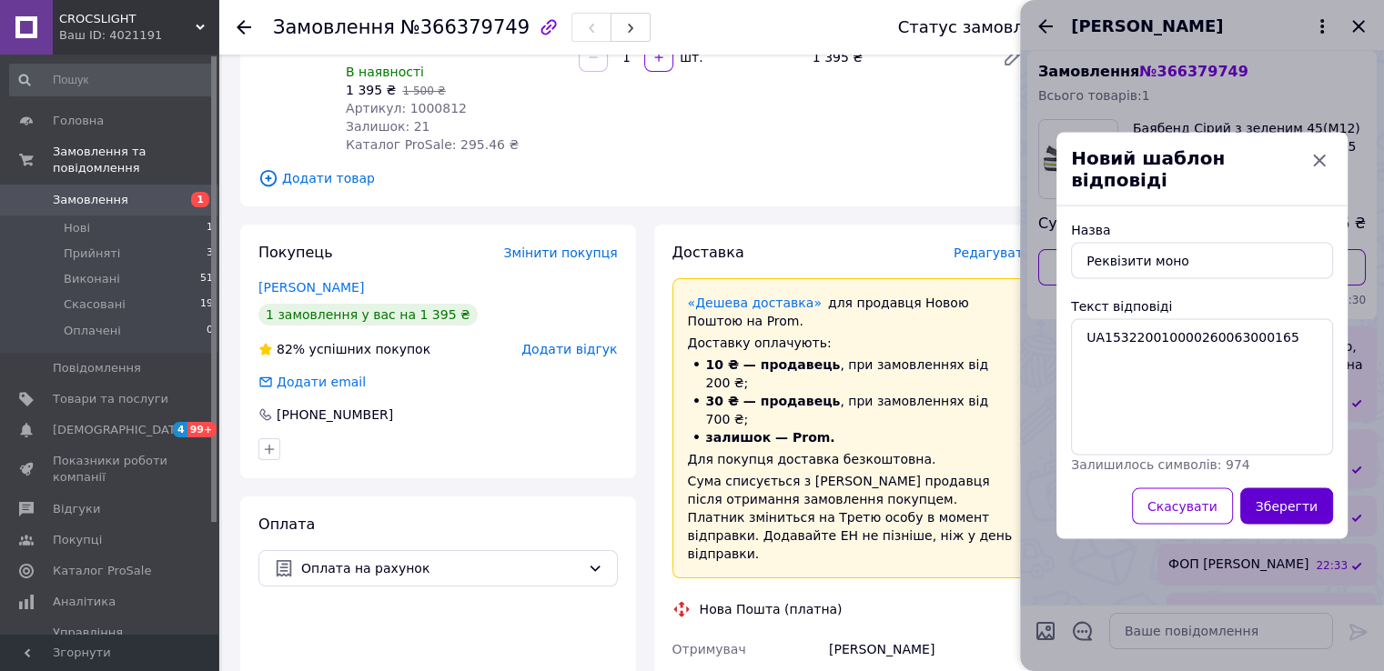
click at [1305, 503] on button "Зберегти" at bounding box center [1286, 507] width 93 height 36
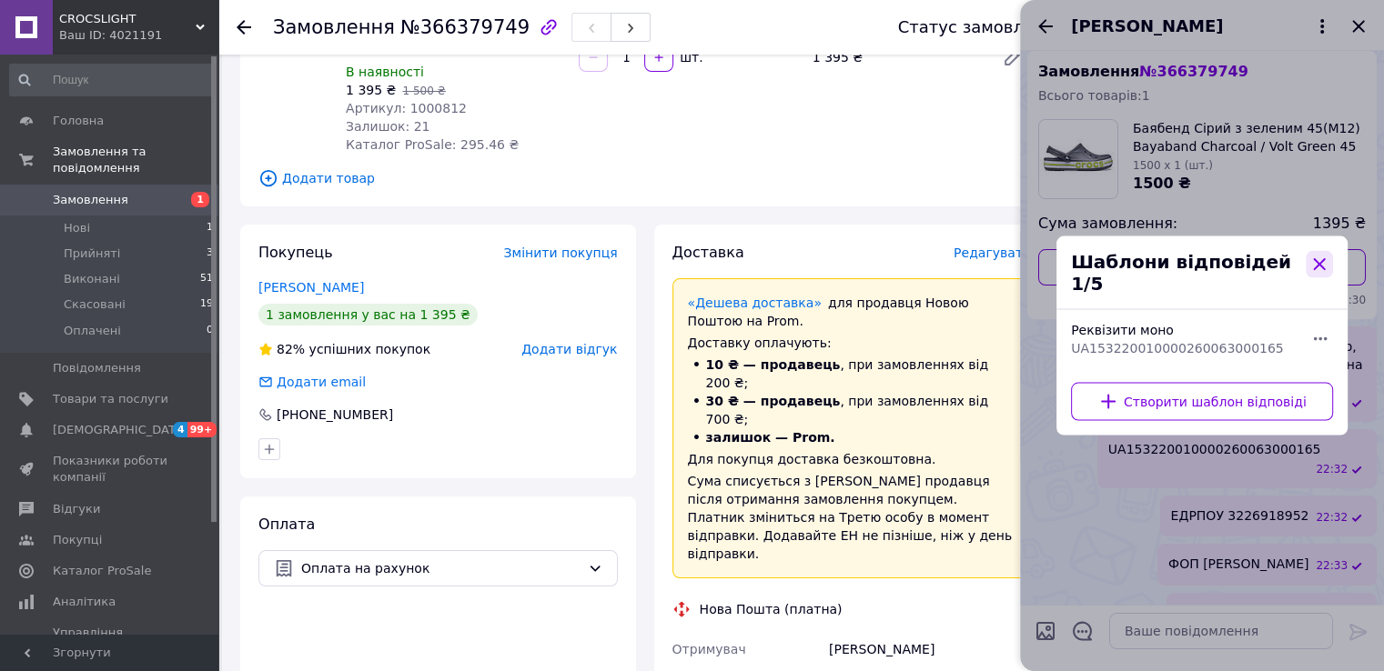
click at [1317, 268] on icon "button" at bounding box center [1319, 265] width 22 height 22
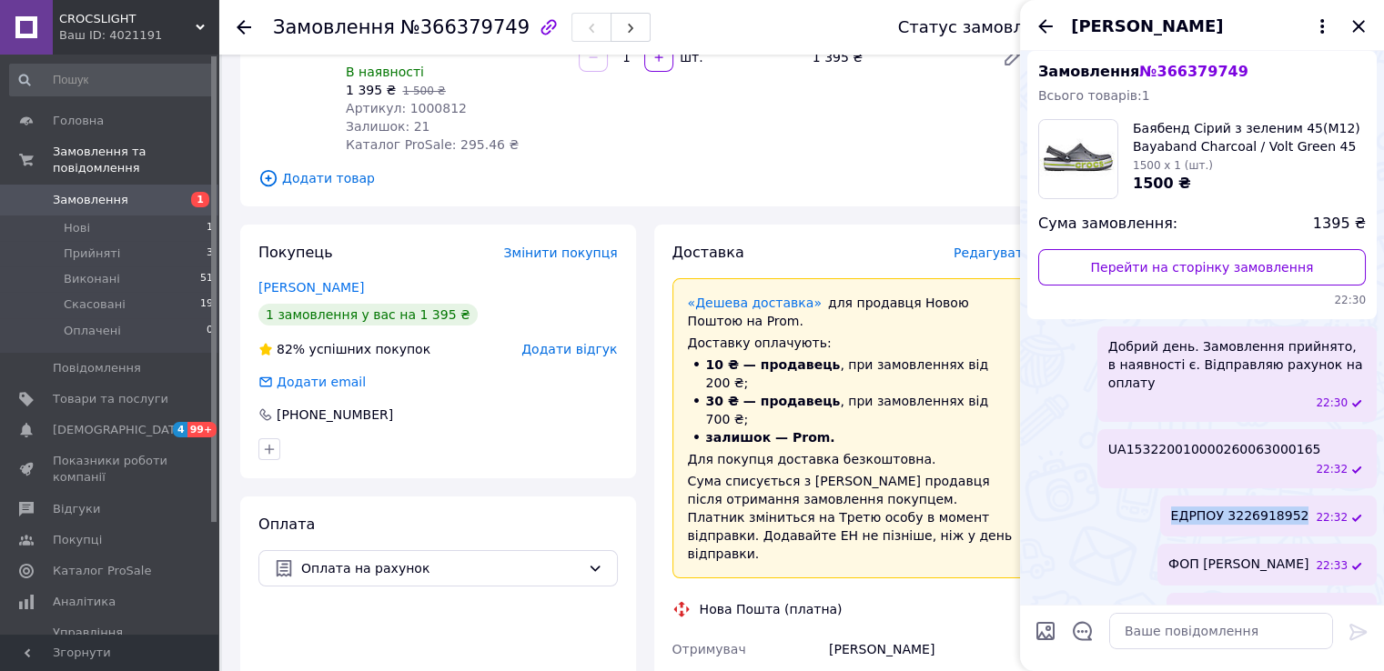
drag, startPoint x: 1194, startPoint y: 478, endPoint x: 1315, endPoint y: 496, distance: 123.2
click at [1315, 496] on div "ЕДРПОУ 3226918952 22:32" at bounding box center [1268, 516] width 217 height 41
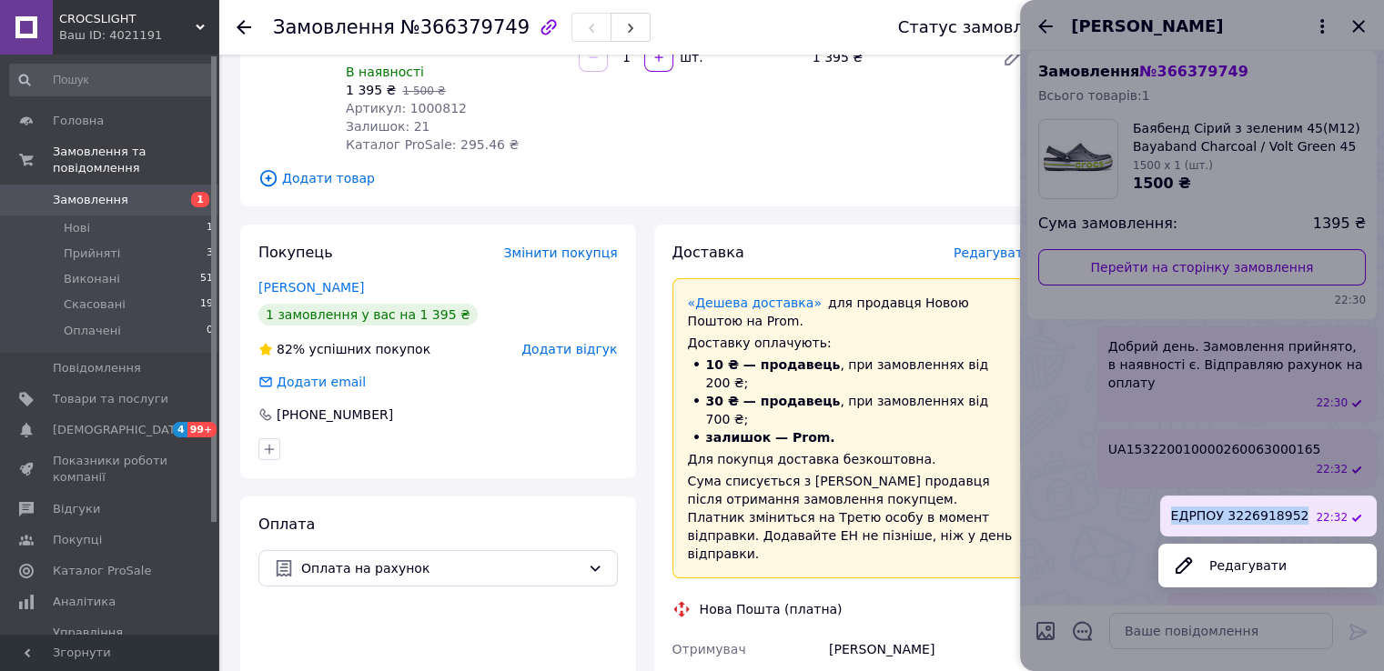
copy span "ЕДРПОУ 3226918952"
click at [1125, 583] on div at bounding box center [1202, 335] width 364 height 671
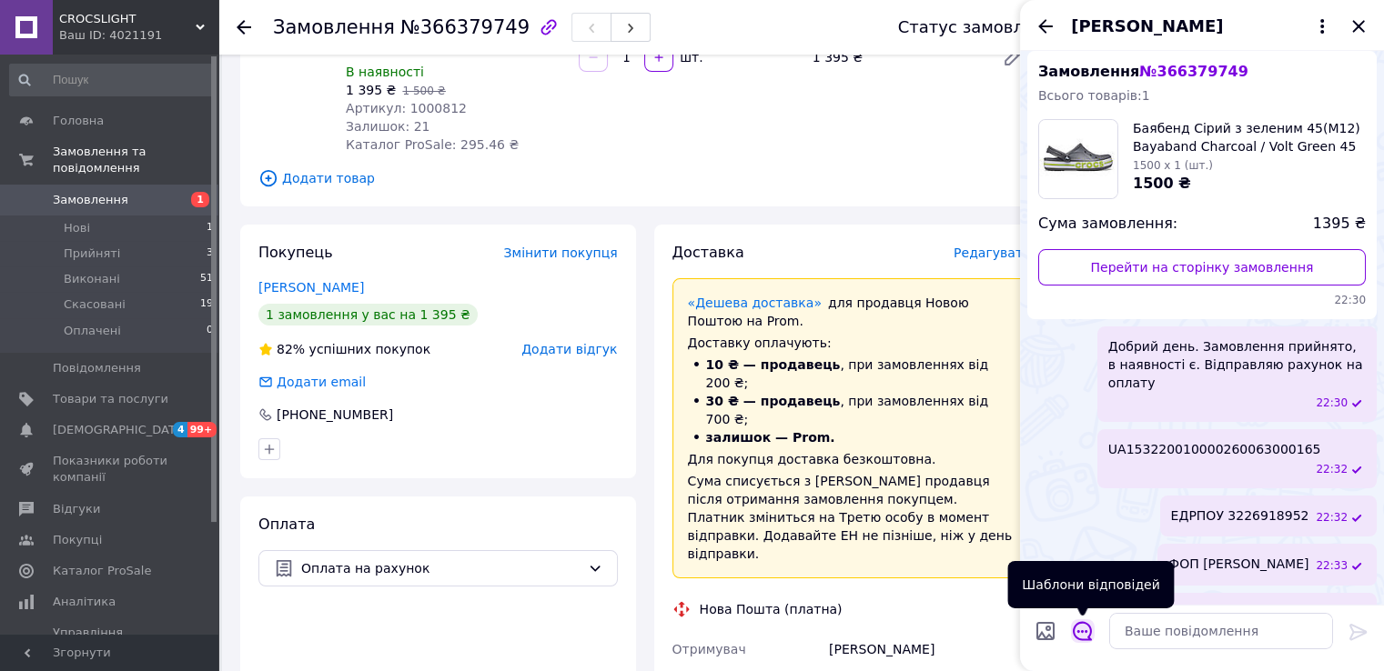
click at [1083, 624] on icon "Відкрити шаблони відповідей" at bounding box center [1083, 631] width 20 height 20
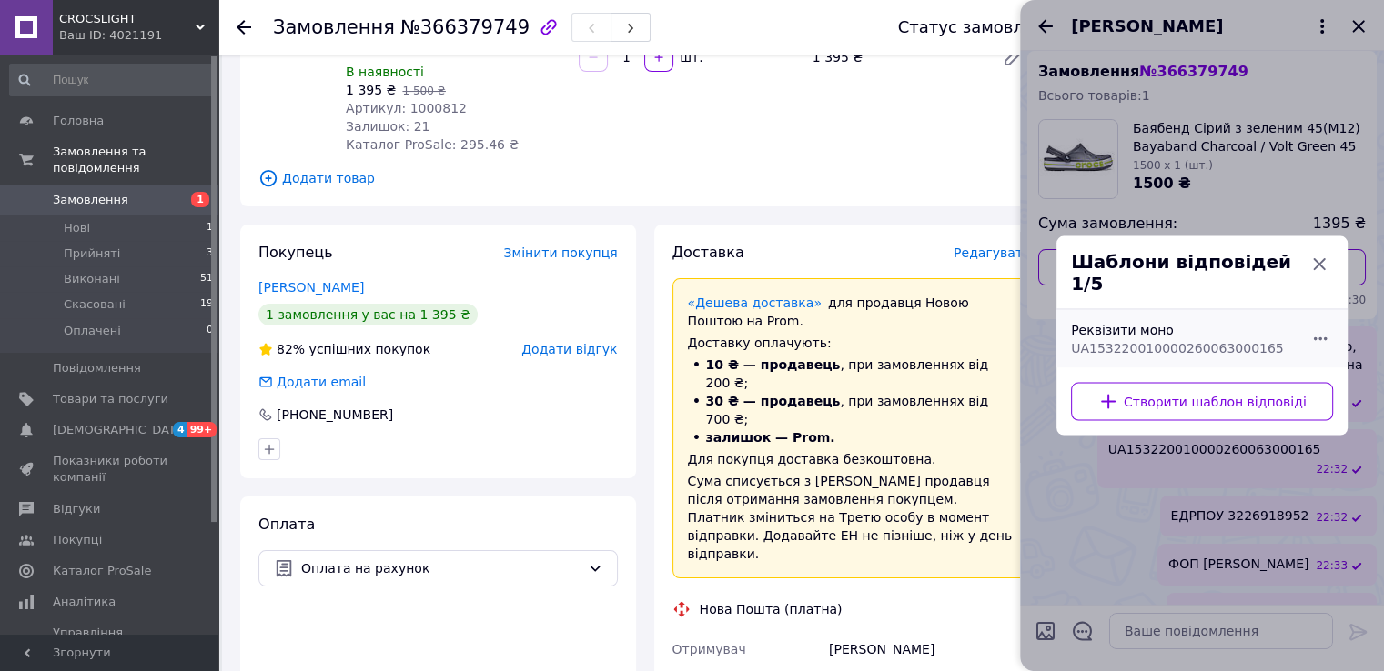
click at [1125, 340] on span "UA153220010000260063000165" at bounding box center [1182, 348] width 222 height 18
type textarea "UA153220010000260063000165"
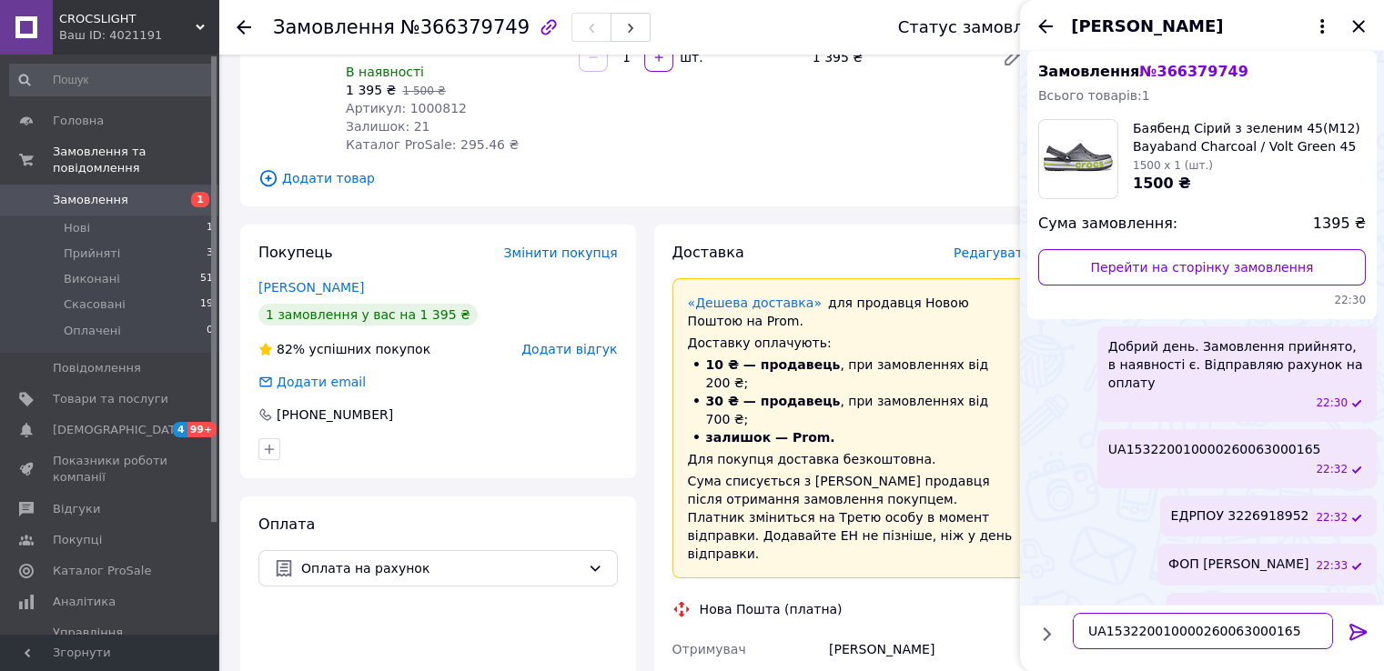
drag, startPoint x: 1284, startPoint y: 626, endPoint x: 1065, endPoint y: 578, distance: 224.5
click at [1066, 578] on div "Сьогодні Замовлення № 366379749 Всього товарів: 1 Баябенд Сірий з зеленим 45(M1…" at bounding box center [1202, 361] width 364 height 620
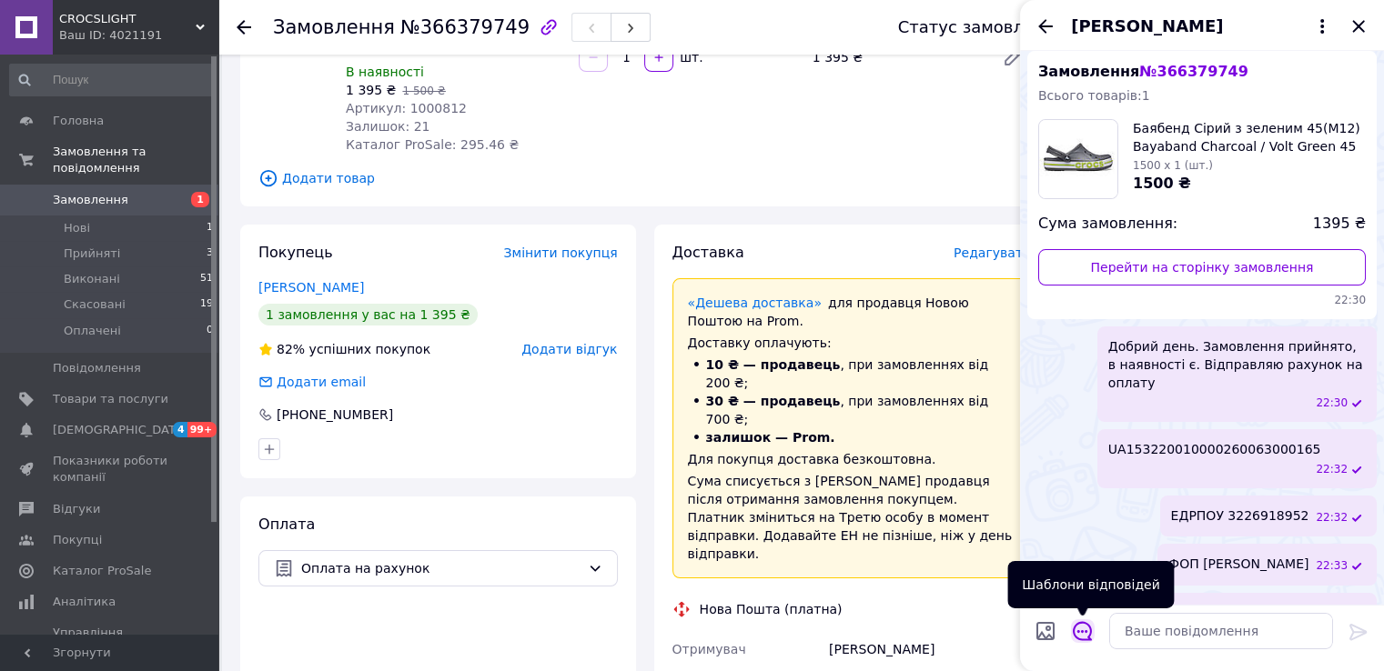
click at [1092, 630] on icon "Відкрити шаблони відповідей" at bounding box center [1083, 631] width 20 height 20
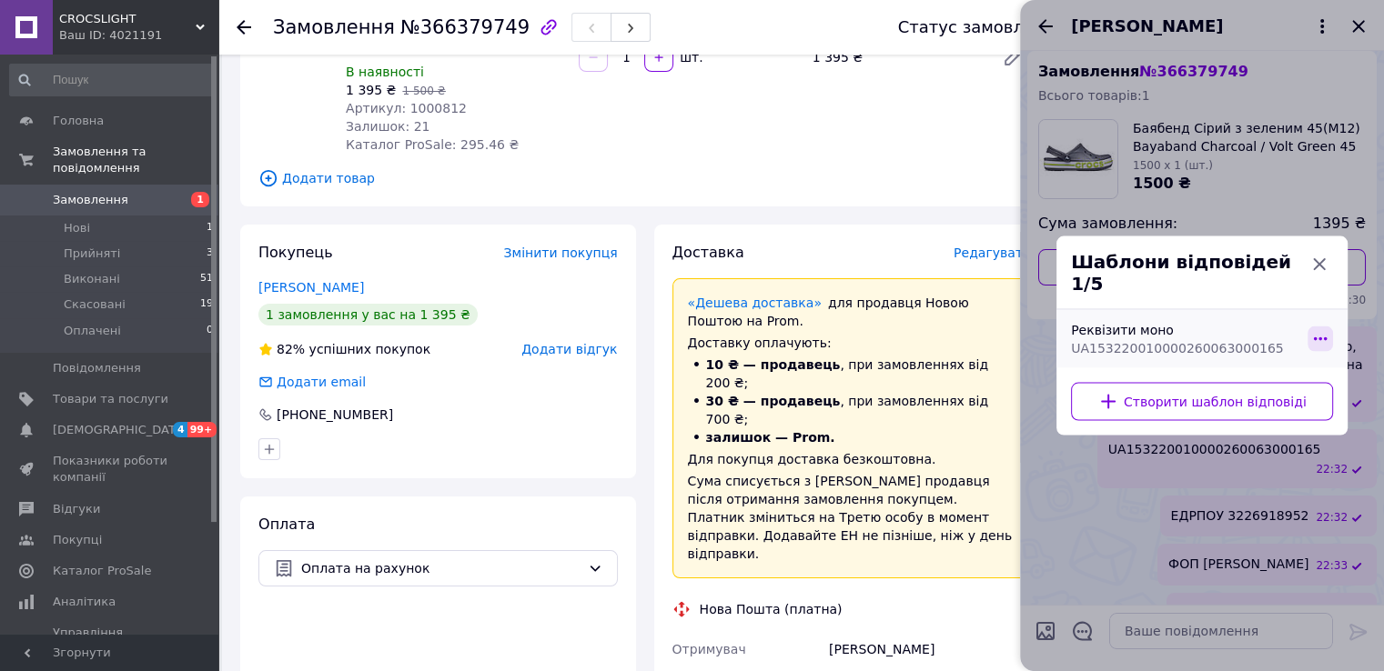
click at [1312, 329] on icon "button" at bounding box center [1320, 339] width 20 height 20
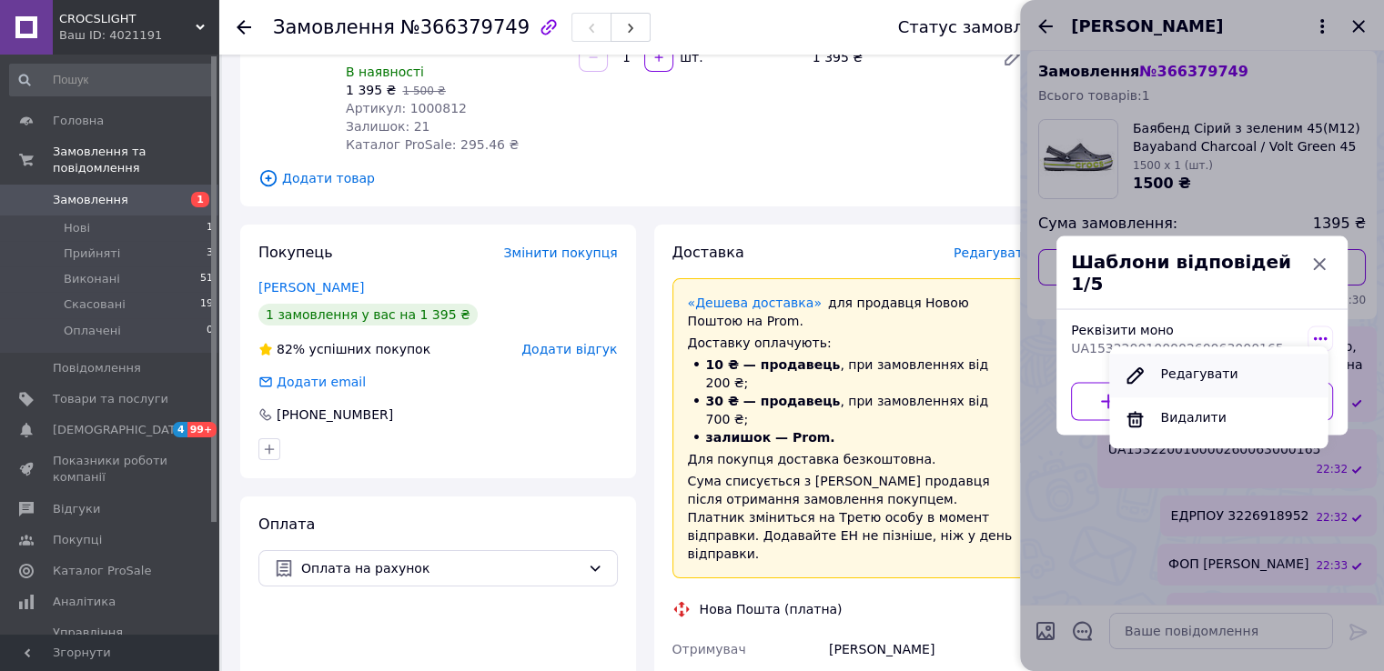
click at [1220, 368] on div "Редагувати" at bounding box center [1199, 376] width 92 height 36
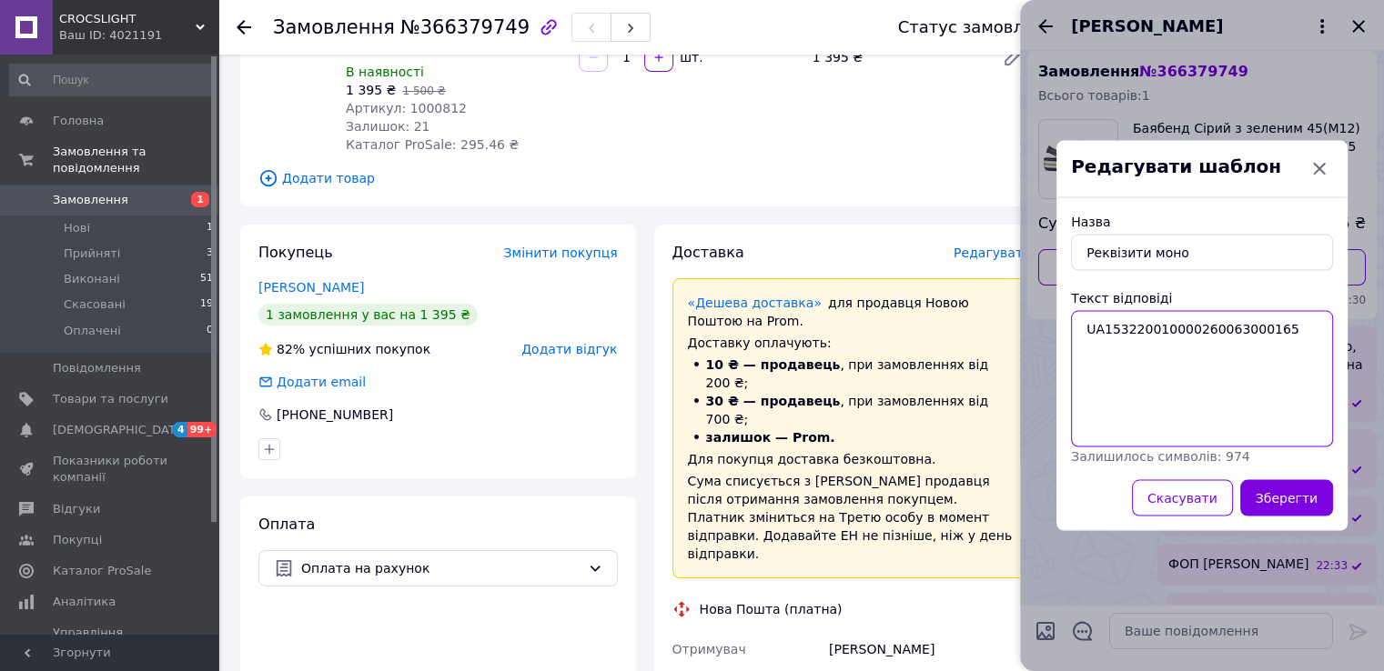
click at [1081, 332] on textarea "UA153220010000260063000165" at bounding box center [1202, 379] width 262 height 136
click at [1107, 325] on textarea "UA153220010000260063000165" at bounding box center [1202, 379] width 262 height 136
click at [1288, 358] on textarea "Монобанк UA153220010000260063000165" at bounding box center [1202, 379] width 262 height 136
paste textarea "ЕДРПОУ 3226918952"
click at [1139, 371] on textarea "Монобанк UA153220010000260063000165 ЕДРПОУ 3226918952" at bounding box center [1202, 379] width 262 height 136
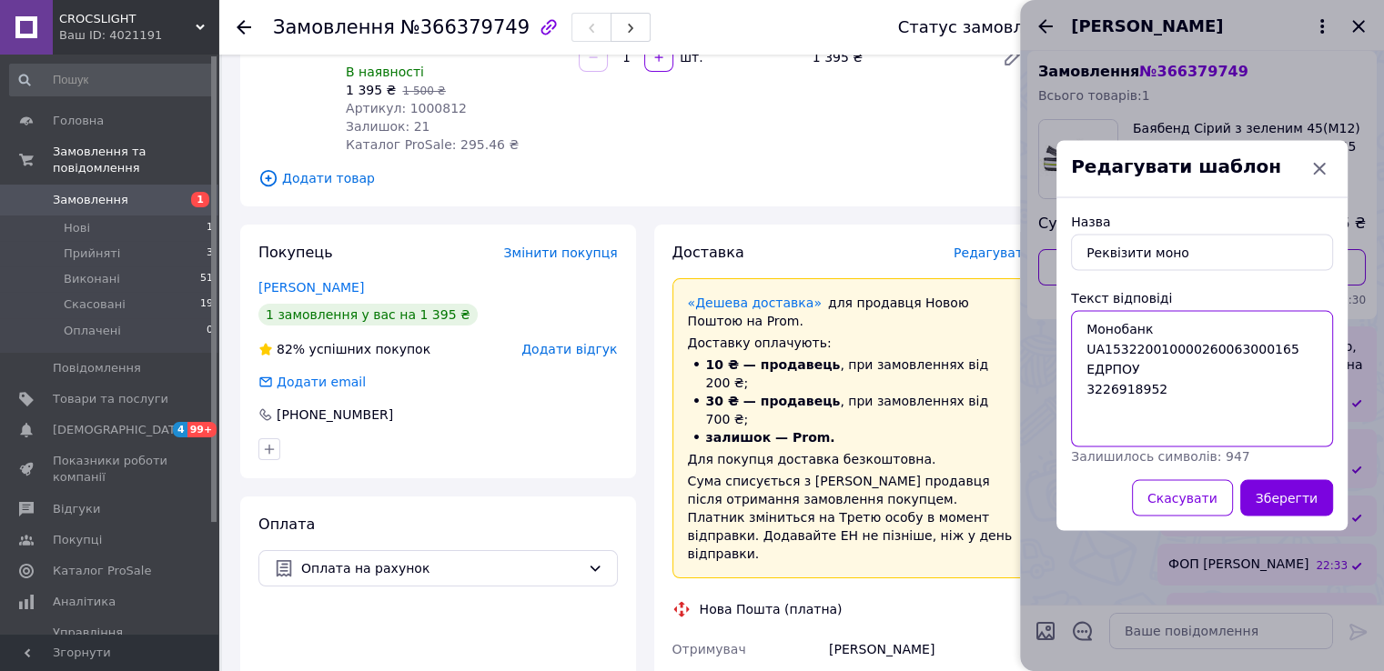
click at [1173, 388] on textarea "Монобанк UA153220010000260063000165 ЕДРПОУ 3226918952" at bounding box center [1202, 379] width 262 height 136
type textarea "Монобанк UA153220010000260063000165 ЕДРПОУ 3226918952 ФОП Олійник О.С"
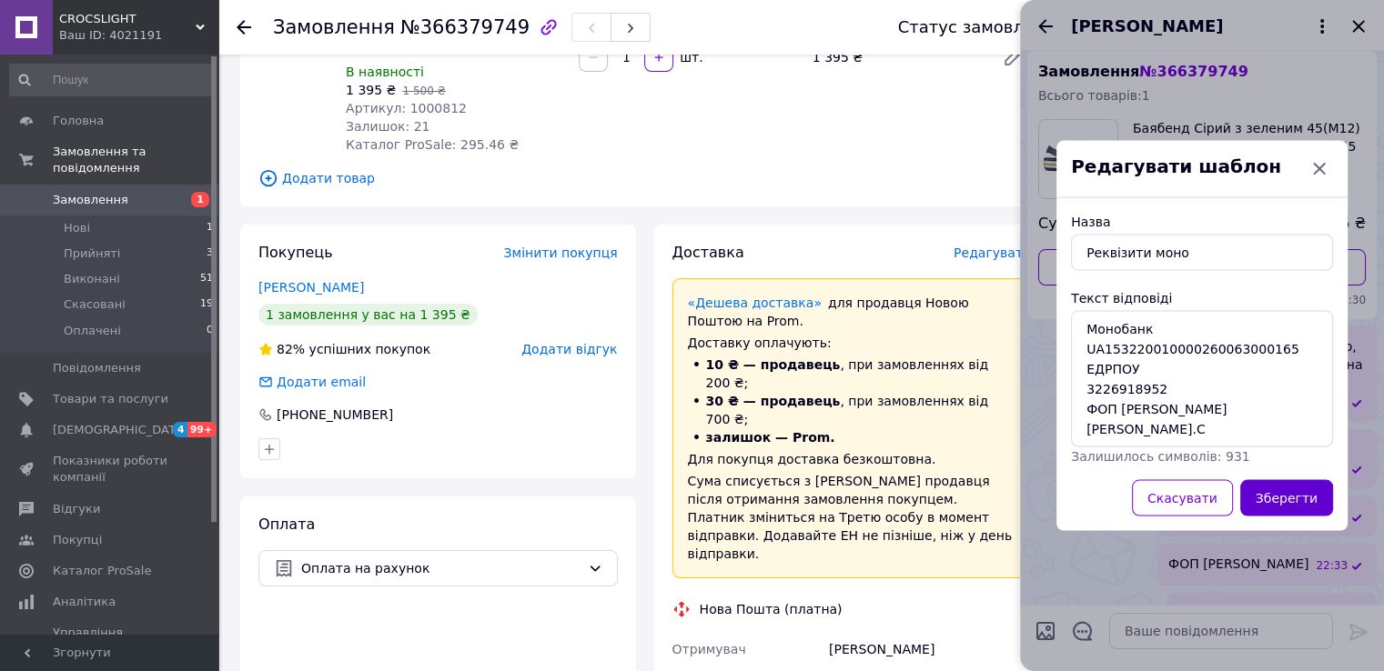
click at [1297, 499] on button "Зберегти" at bounding box center [1286, 498] width 93 height 36
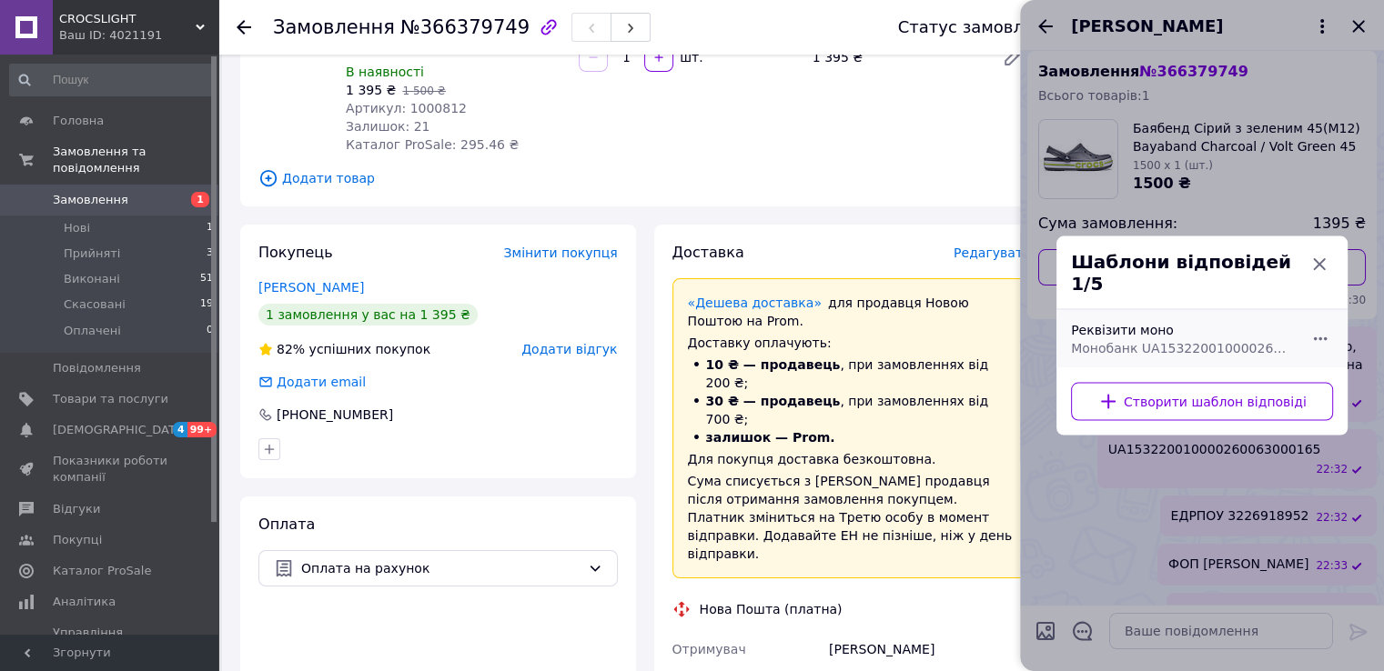
click at [1194, 341] on span "Монобанк UA153220010000260063000165 ЕДРПОУ 3226918952 ФОП Олійник О.С" at bounding box center [1182, 348] width 222 height 18
type textarea "Монобанк UA153220010000260063000165 ЕДРПОУ 3226918952 ФОП Олійник О.С"
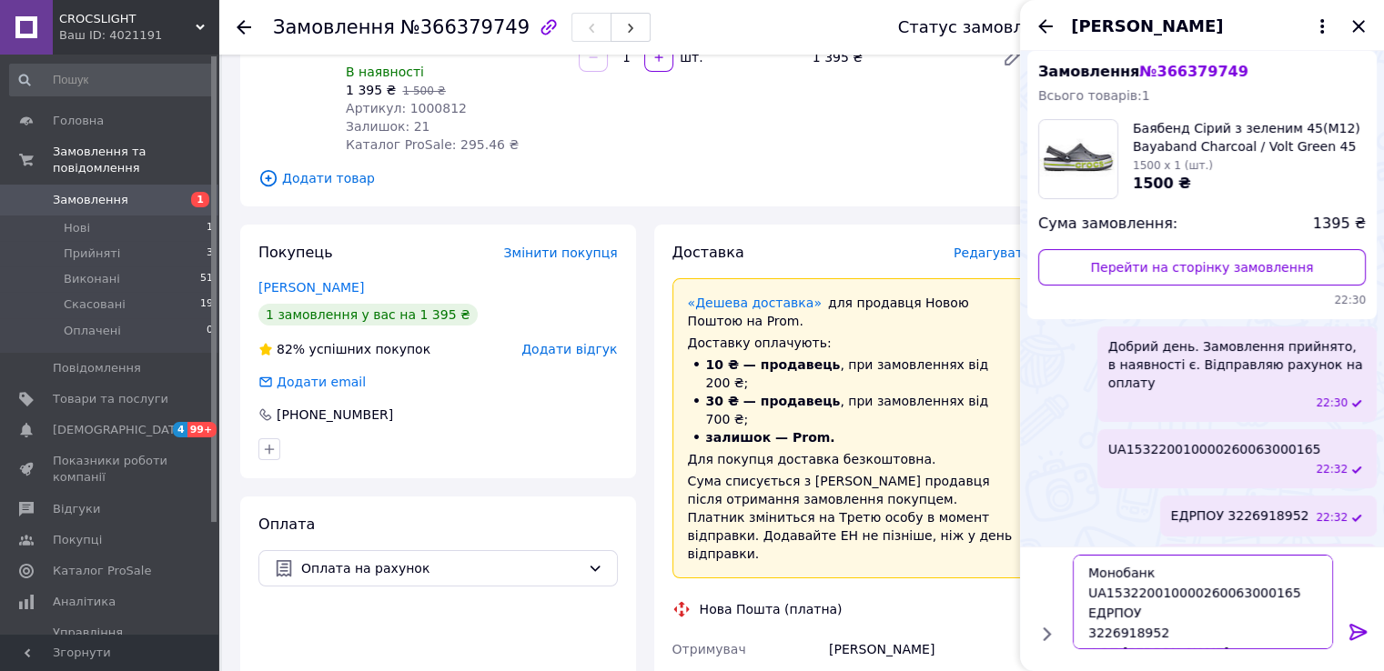
scroll to position [22, 0]
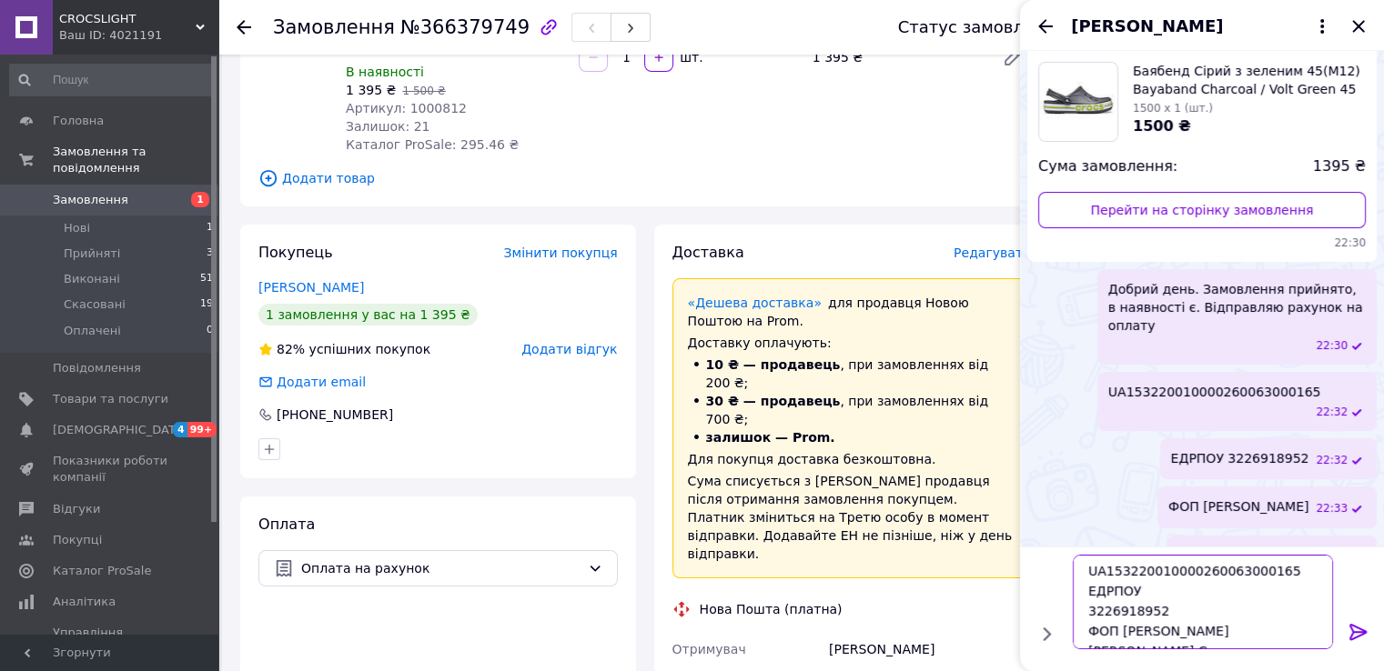
drag, startPoint x: 1089, startPoint y: 572, endPoint x: 1248, endPoint y: 660, distance: 181.6
click at [1248, 660] on div "Монобанк UA153220010000260063000165 ЕДРПОУ 3226918952 ФОП Олійник О.С Монобанк …" at bounding box center [1202, 609] width 364 height 125
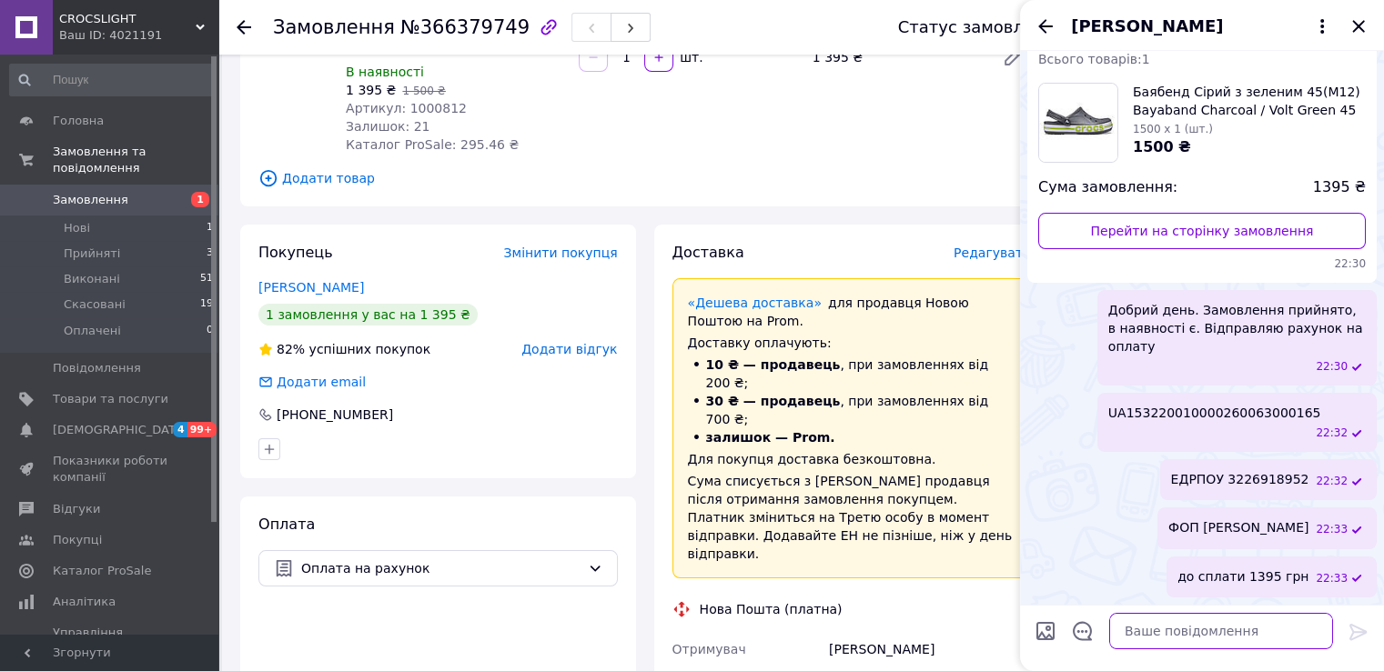
scroll to position [47, 0]
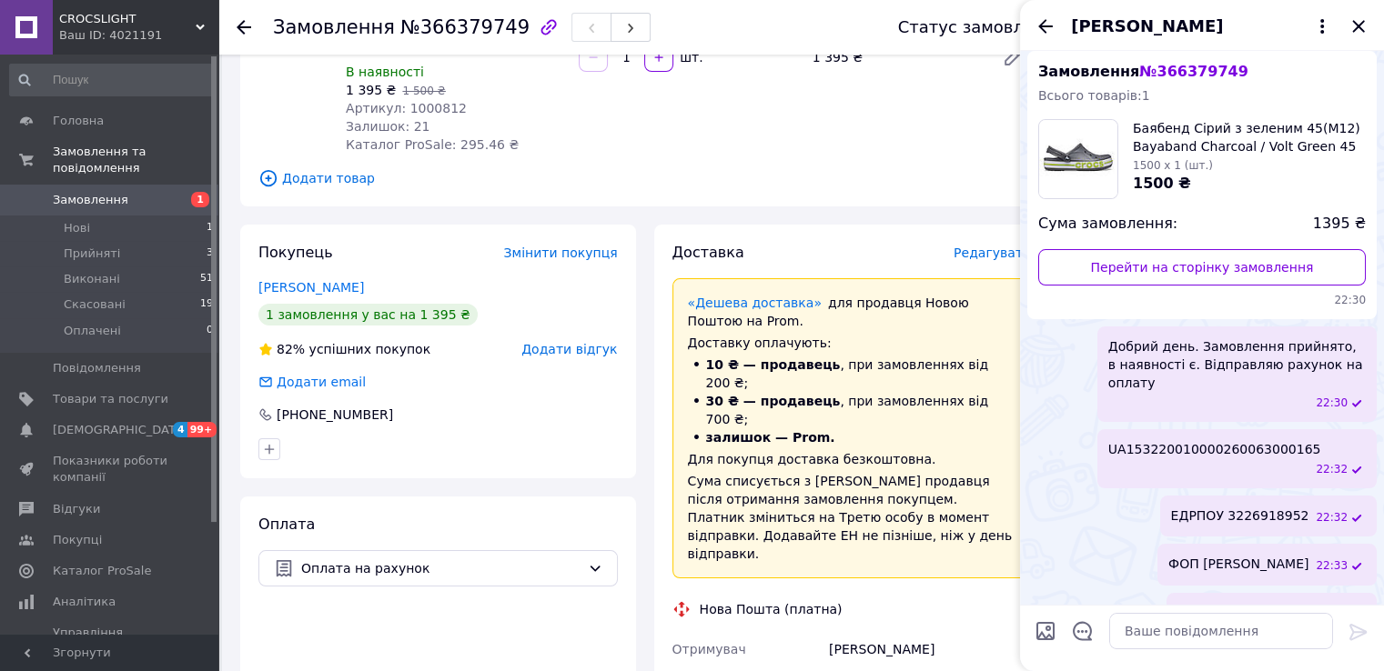
click at [1085, 496] on div "ЕДРПОУ 3226918952 22:32" at bounding box center [1201, 516] width 349 height 41
click at [1354, 26] on icon "Закрити" at bounding box center [1358, 26] width 22 height 22
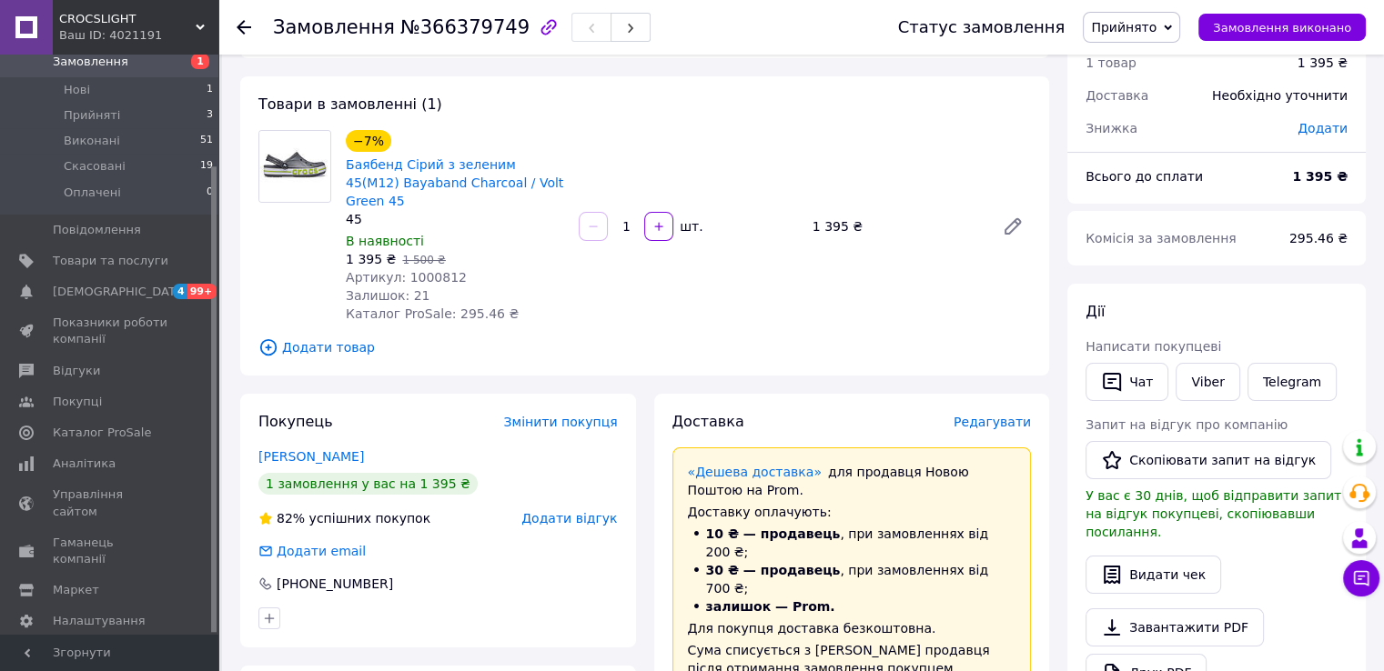
scroll to position [0, 0]
